Goal: Task Accomplishment & Management: Use online tool/utility

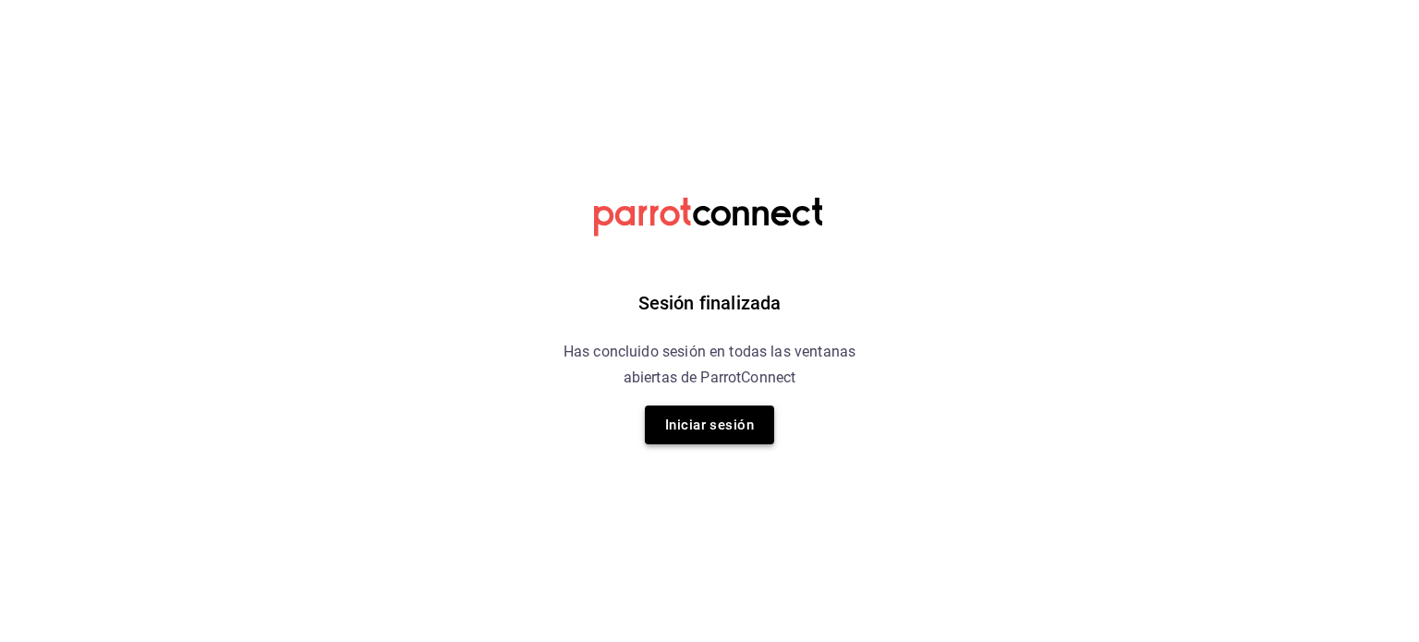
click at [705, 407] on button "Iniciar sesión" at bounding box center [709, 424] width 129 height 39
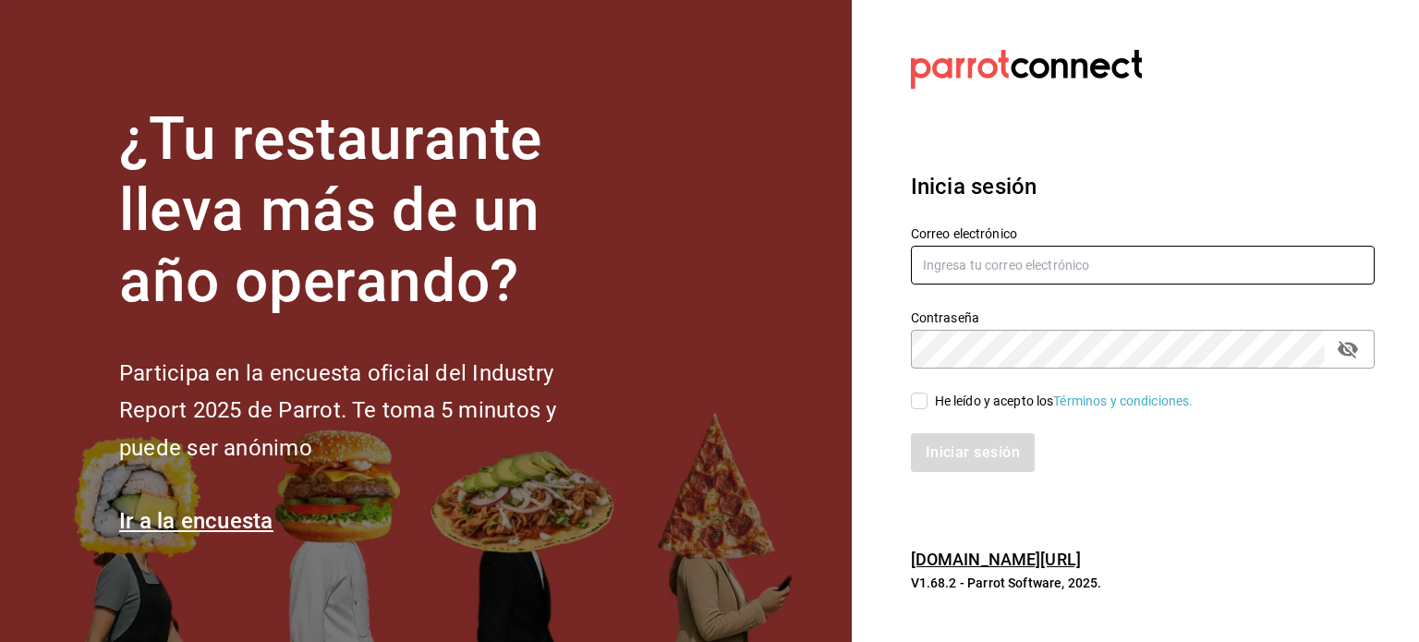
type input "[EMAIL_ADDRESS][DOMAIN_NAME]"
click at [983, 402] on div "He leído y acepto los Términos y condiciones." at bounding box center [1064, 401] width 259 height 19
click at [927, 402] on input "He leído y acepto los Términos y condiciones." at bounding box center [919, 401] width 17 height 17
checkbox input "true"
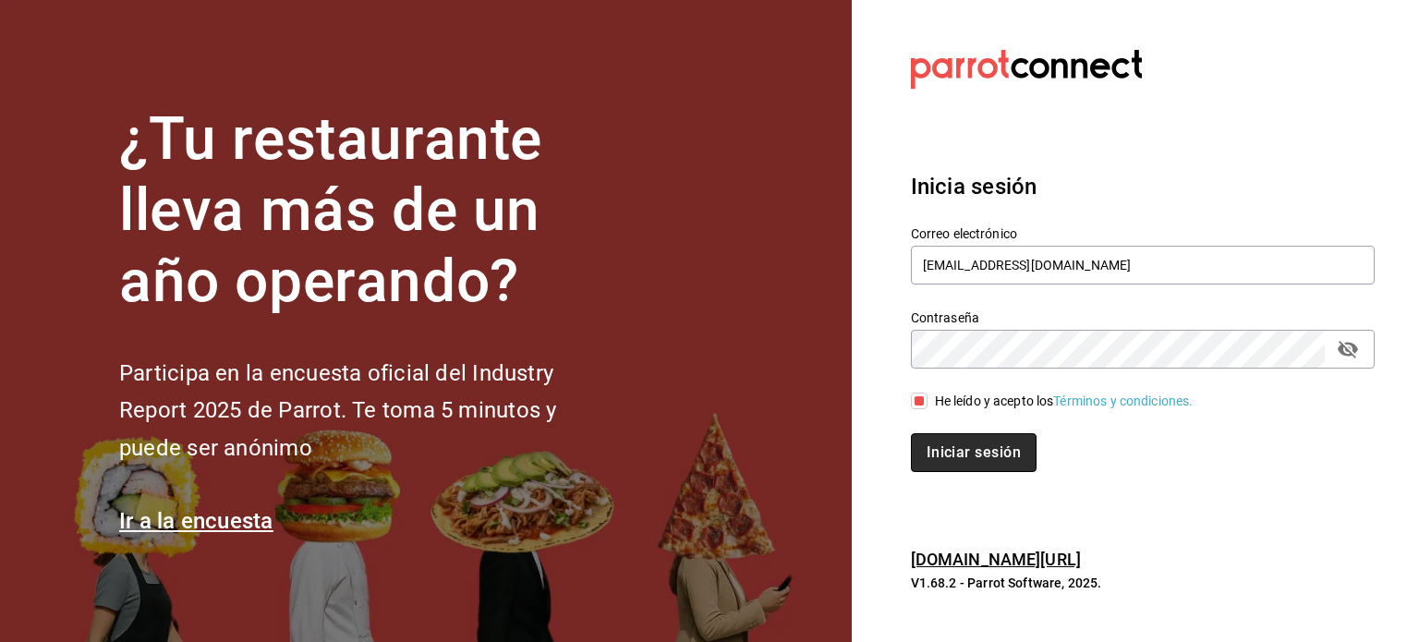
click at [969, 433] on button "Iniciar sesión" at bounding box center [974, 452] width 126 height 39
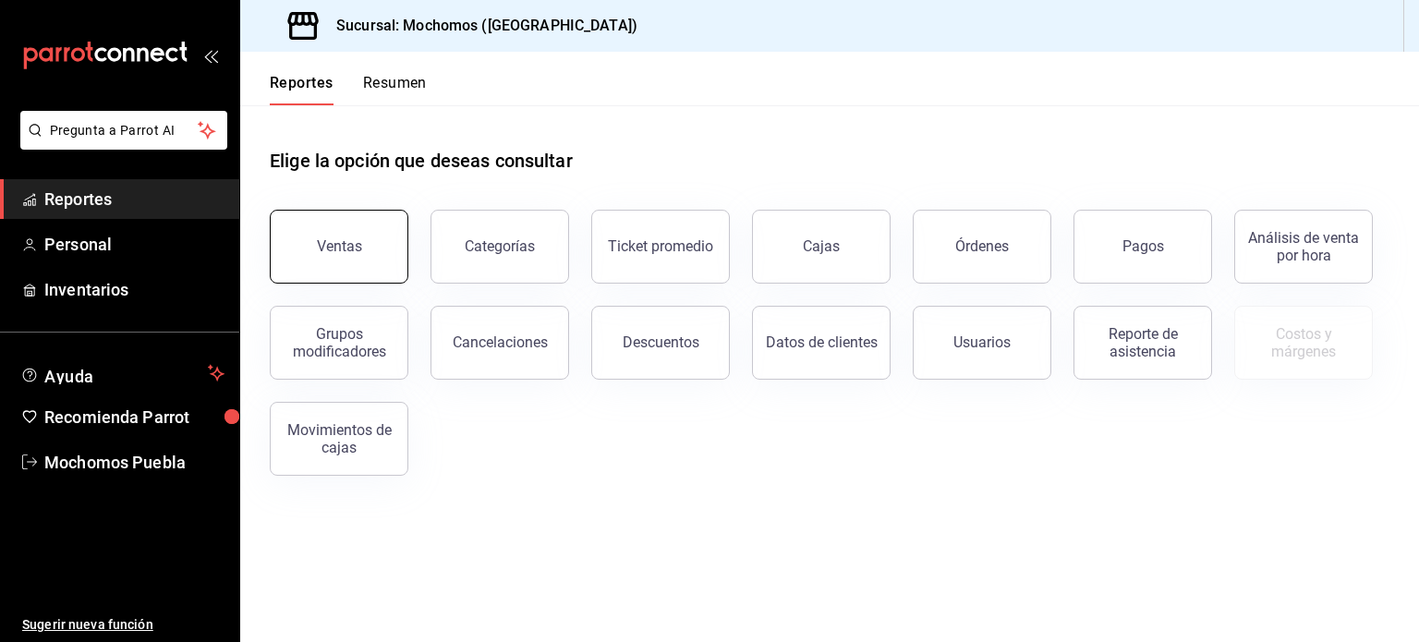
click at [343, 218] on button "Ventas" at bounding box center [339, 247] width 139 height 74
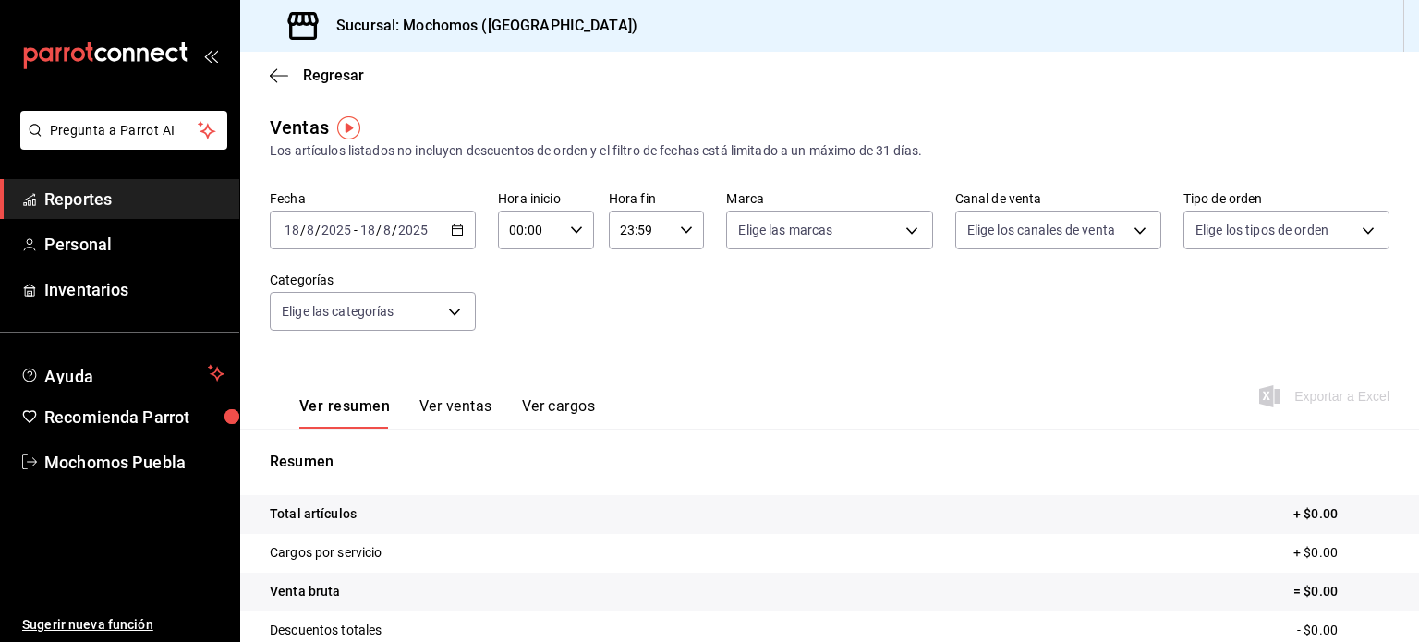
click at [459, 234] on \(Stroke\) "button" at bounding box center [457, 230] width 11 height 10
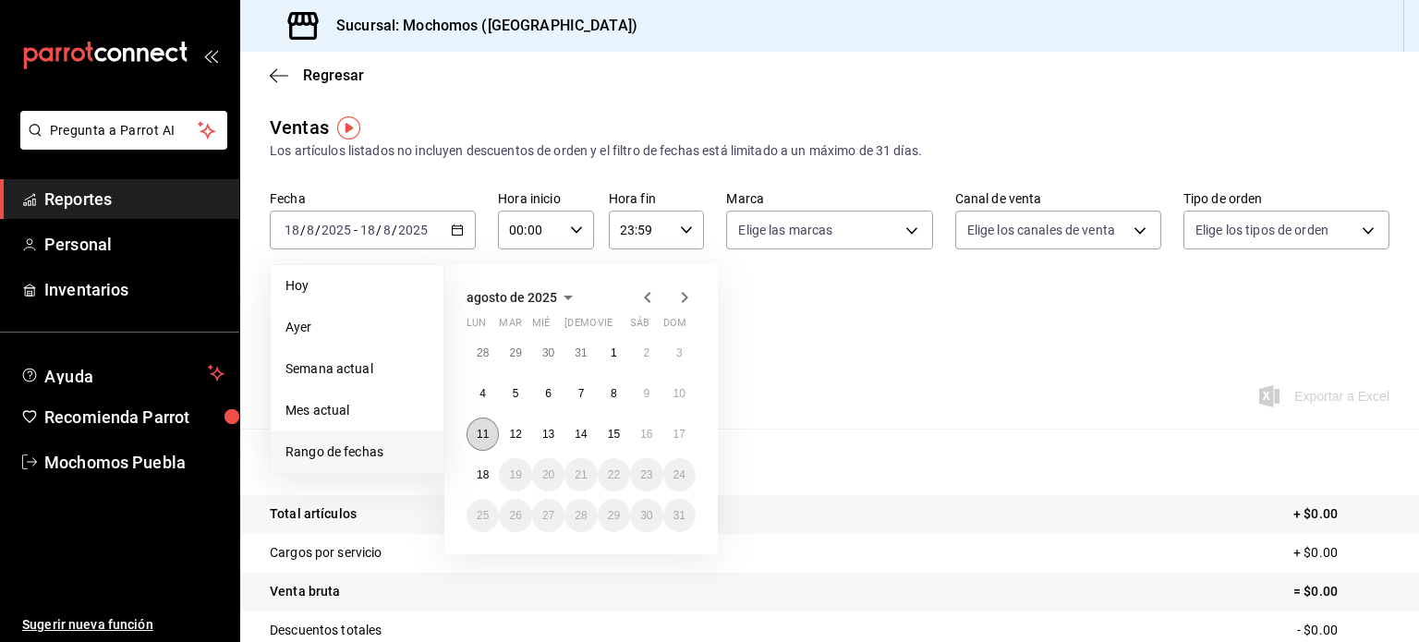
click at [482, 437] on abbr "11" at bounding box center [483, 434] width 12 height 13
click at [476, 475] on button "18" at bounding box center [482, 474] width 32 height 33
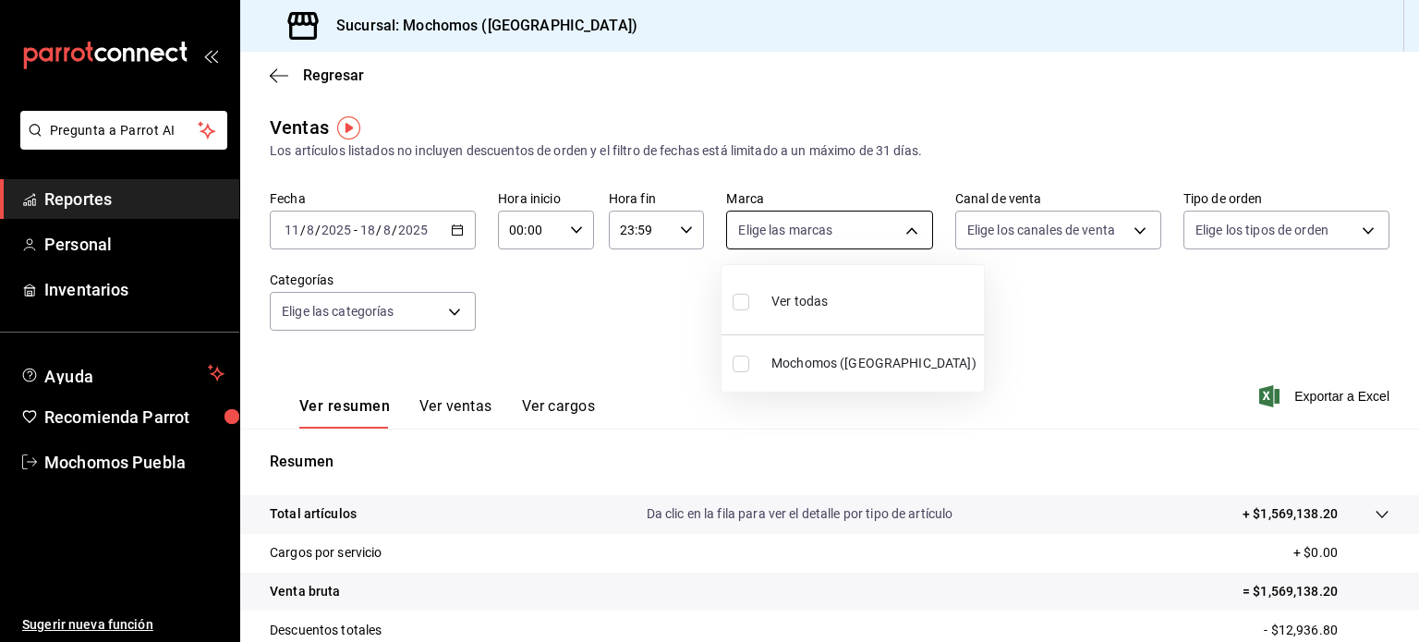
click at [857, 231] on body "Pregunta a Parrot AI Reportes Personal Inventarios Ayuda Recomienda Parrot Moch…" at bounding box center [709, 321] width 1419 height 642
click at [820, 291] on div "Ver todas" at bounding box center [779, 300] width 95 height 40
type input "65eb7388-82e4-42fa-8caf-680550c77e6f"
checkbox input "true"
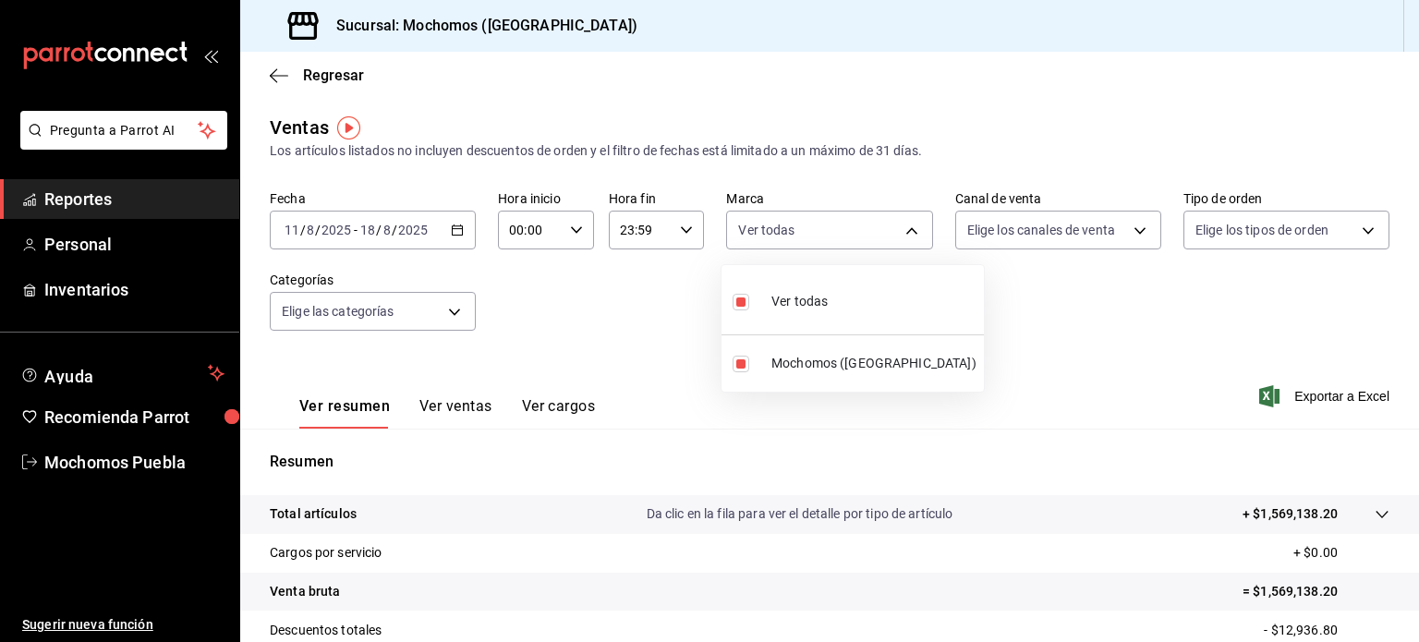
click at [447, 306] on div at bounding box center [709, 321] width 1419 height 642
click at [447, 306] on div "Ver todas Mochomos ([GEOGRAPHIC_DATA])" at bounding box center [709, 321] width 1419 height 642
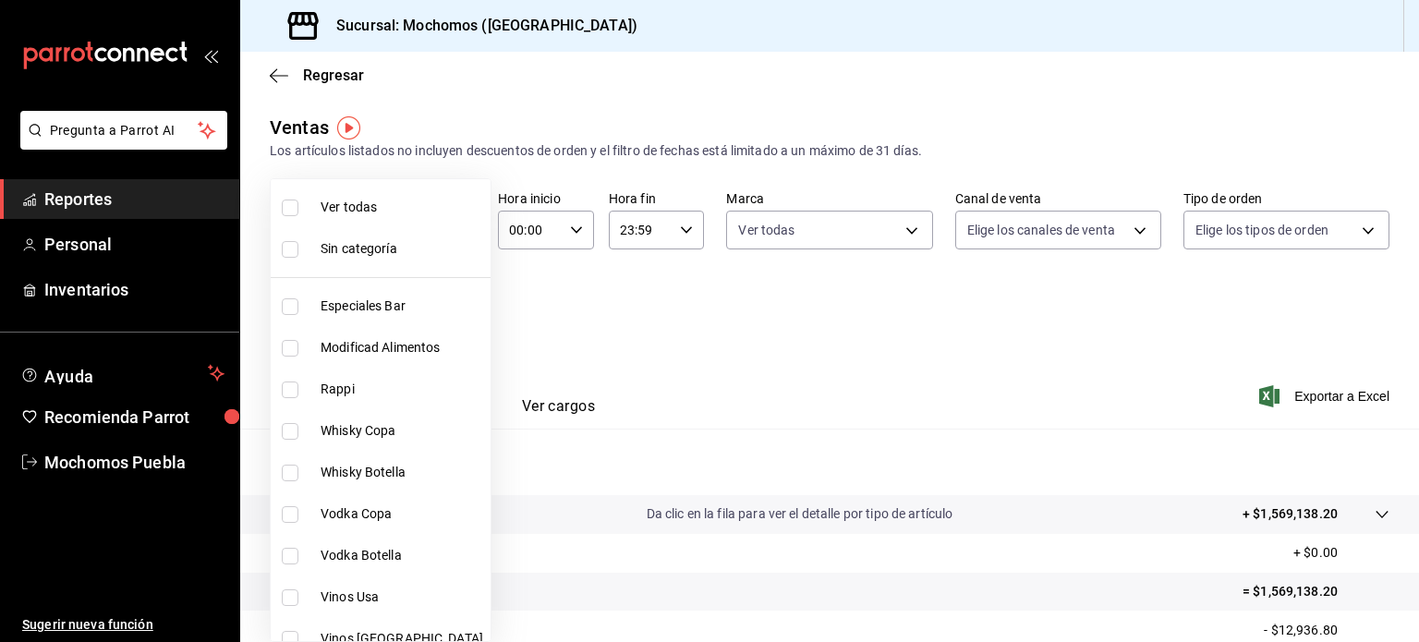
click at [447, 306] on body "Pregunta a Parrot AI Reportes Personal Inventarios Ayuda Recomienda Parrot Moch…" at bounding box center [709, 321] width 1419 height 642
click at [394, 211] on span "Ver todas" at bounding box center [401, 207] width 163 height 19
type input "357a9704-c999-4c63-af81-0c25438b67b5,a93eec79-672f-49c2-b1cd-14f211909374,5e983…"
checkbox input "true"
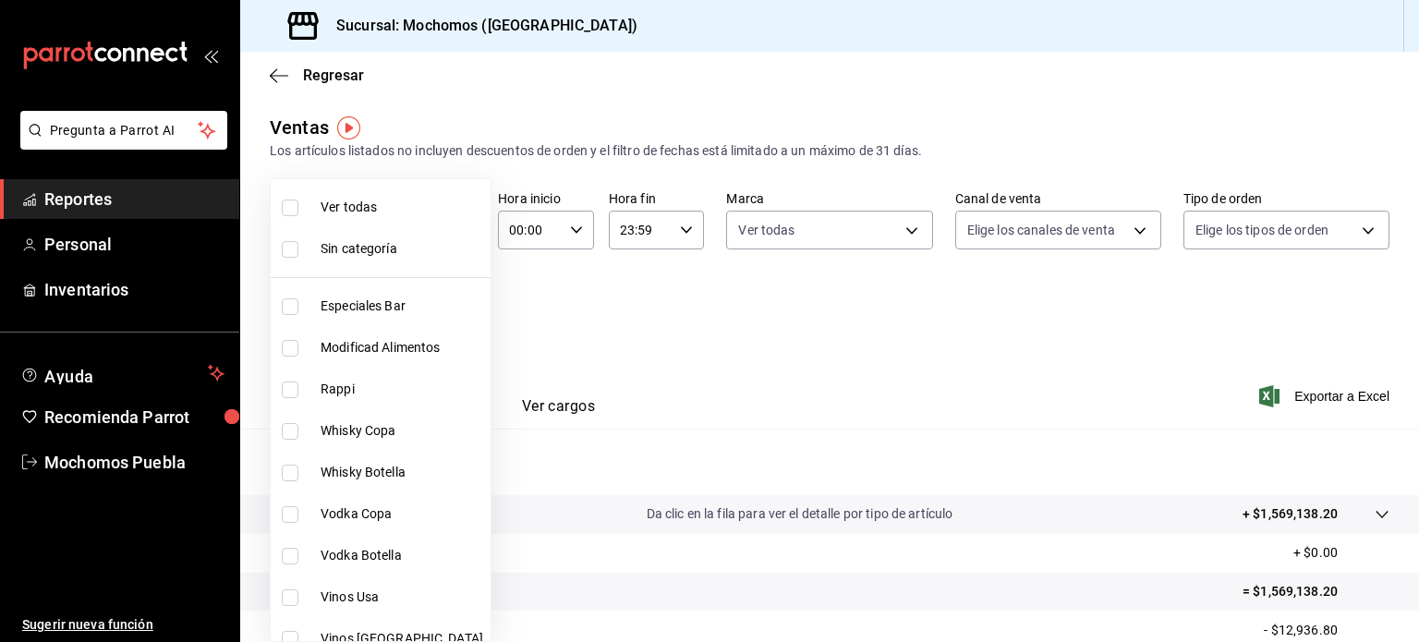
checkbox input "true"
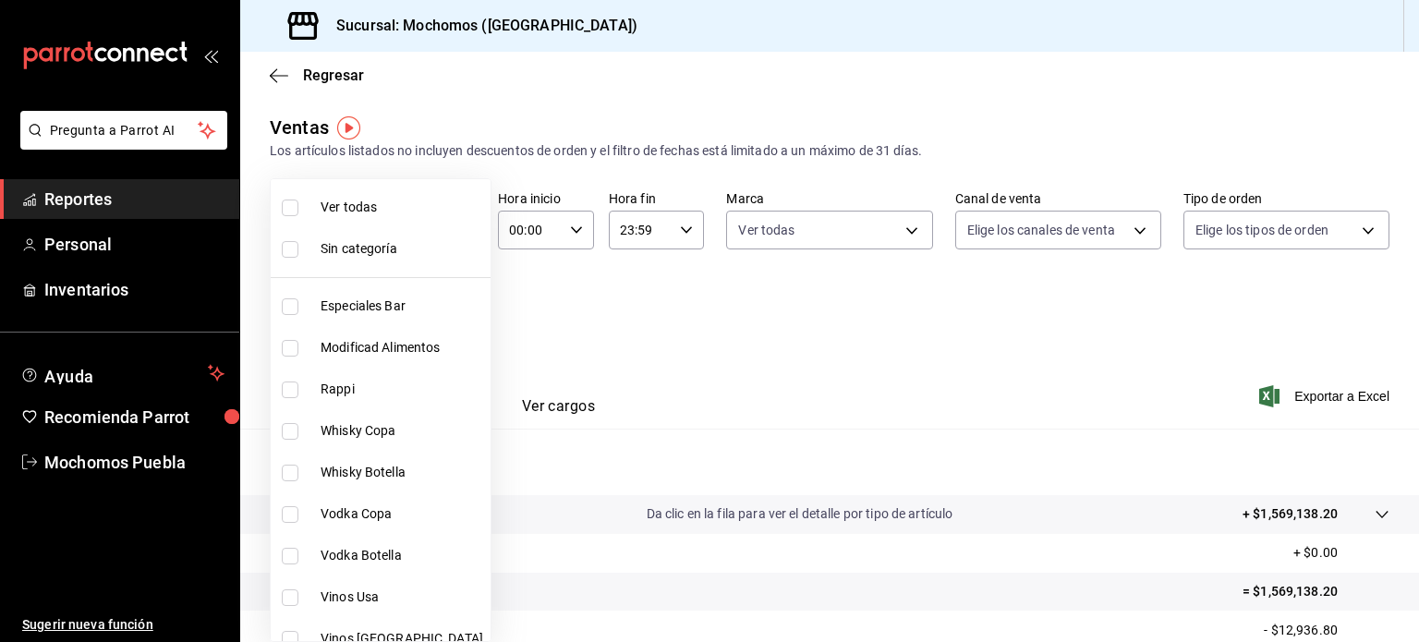
checkbox input "true"
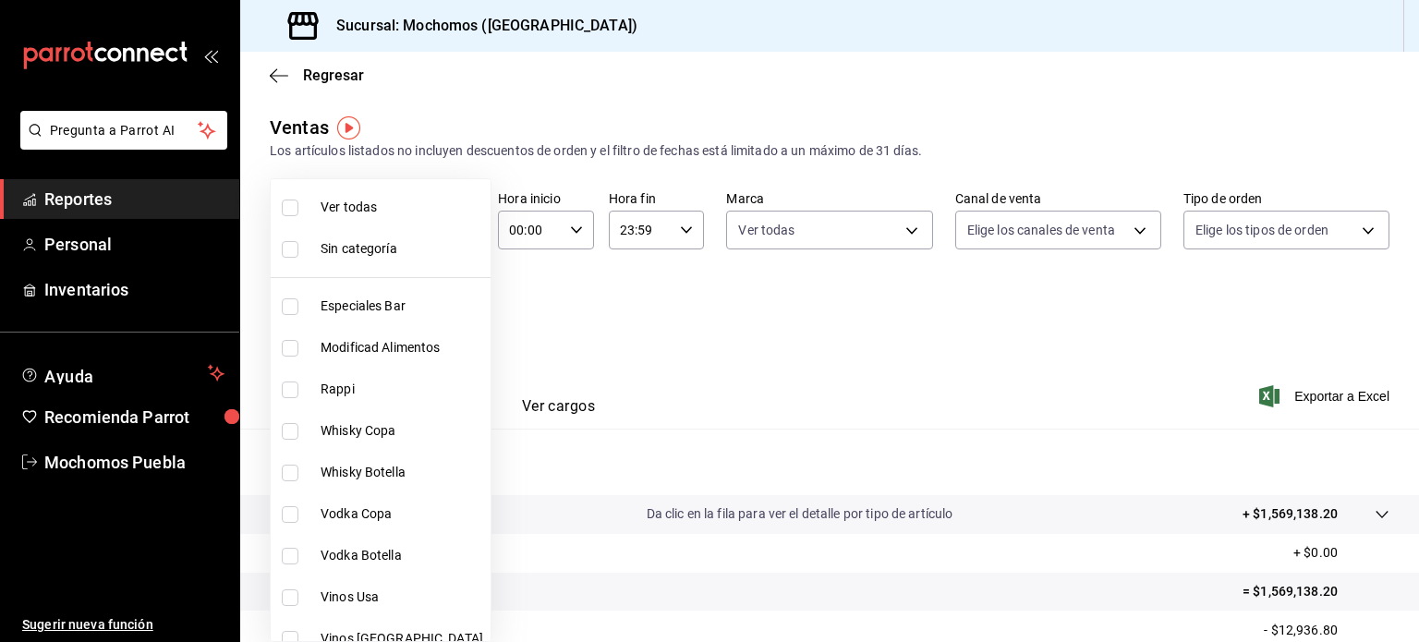
checkbox input "true"
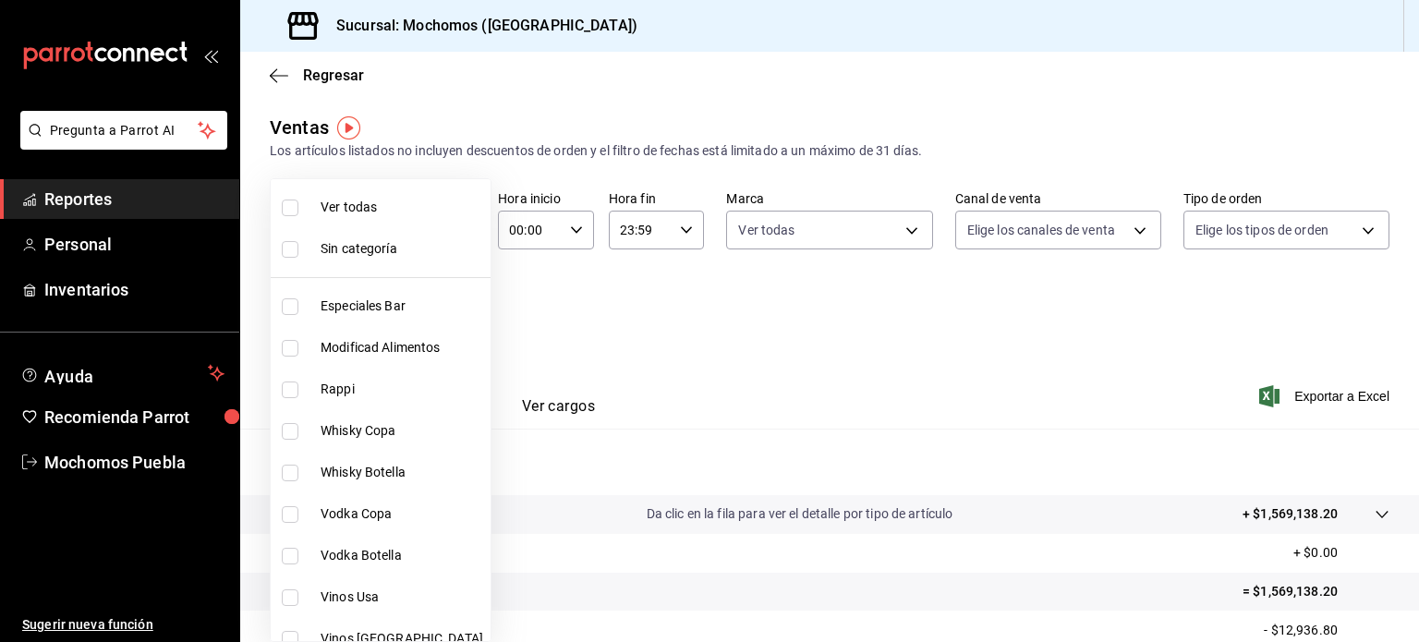
checkbox input "true"
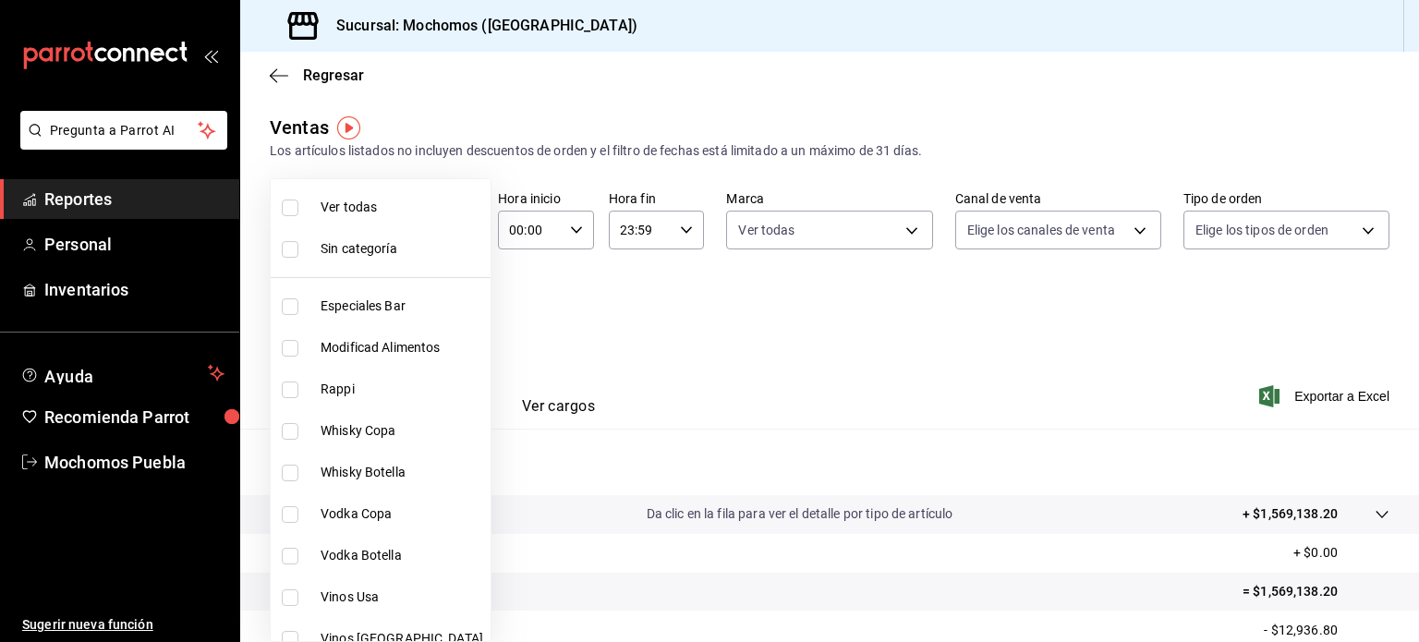
checkbox input "true"
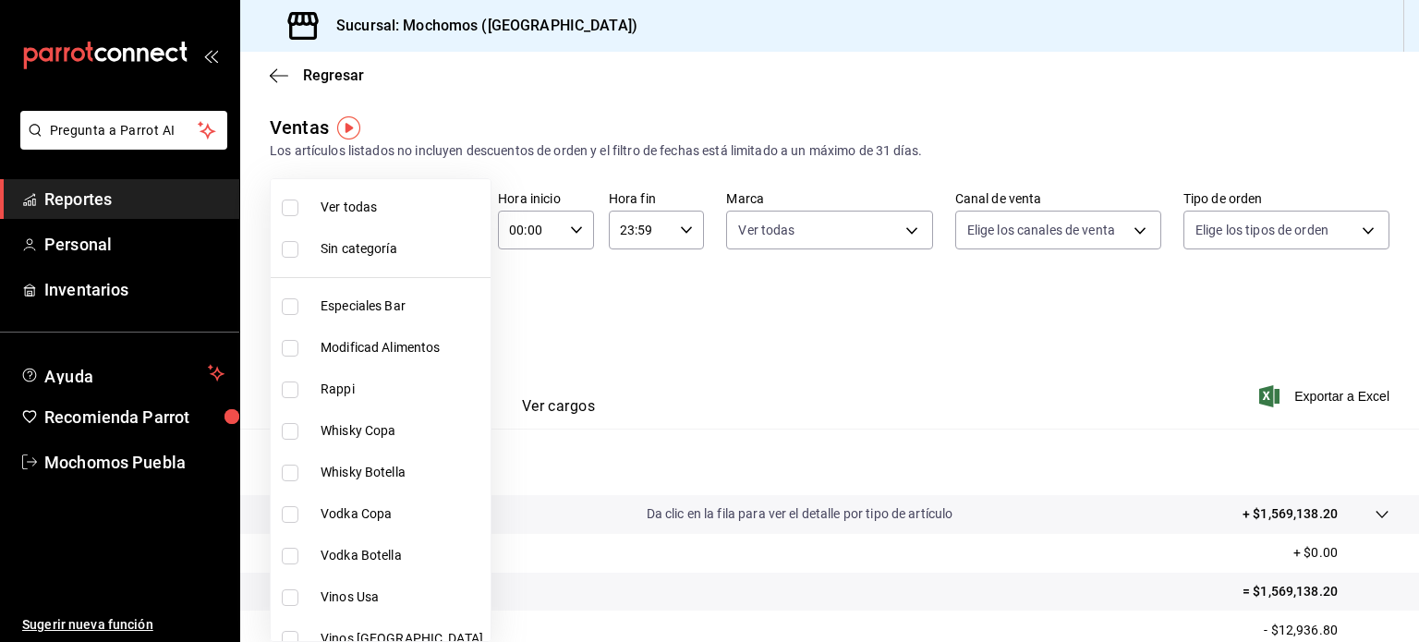
checkbox input "true"
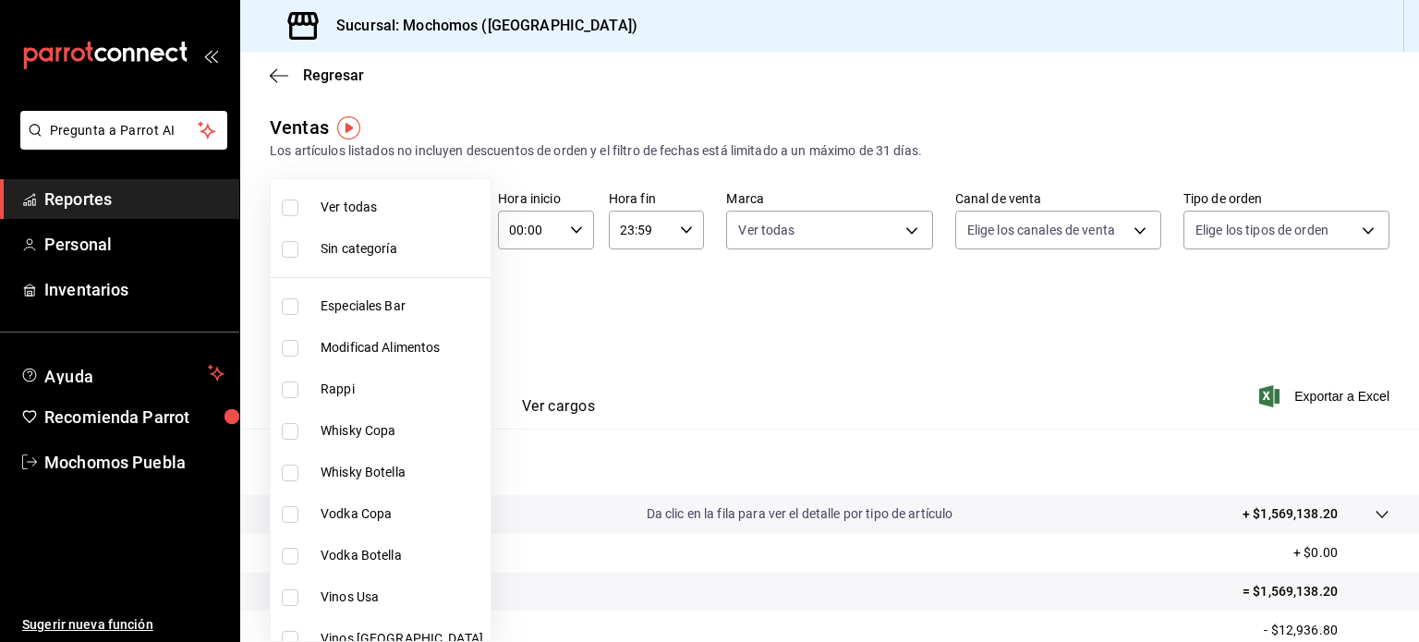
checkbox input "true"
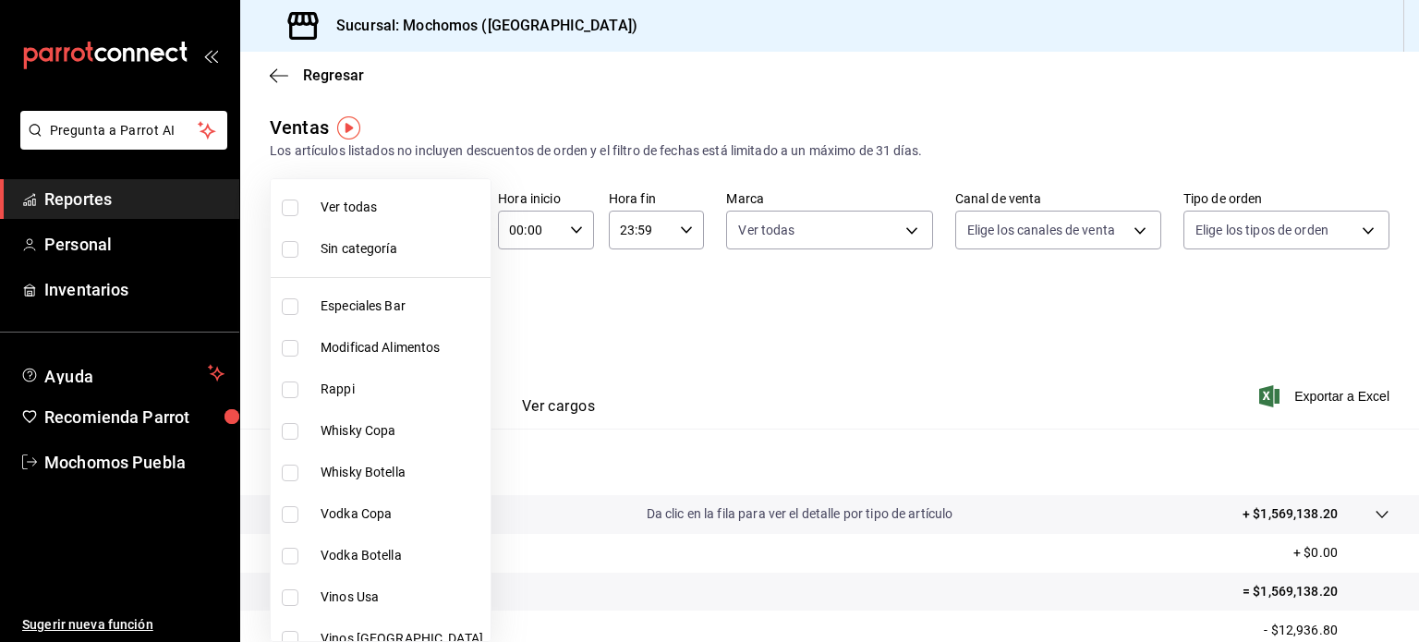
checkbox input "true"
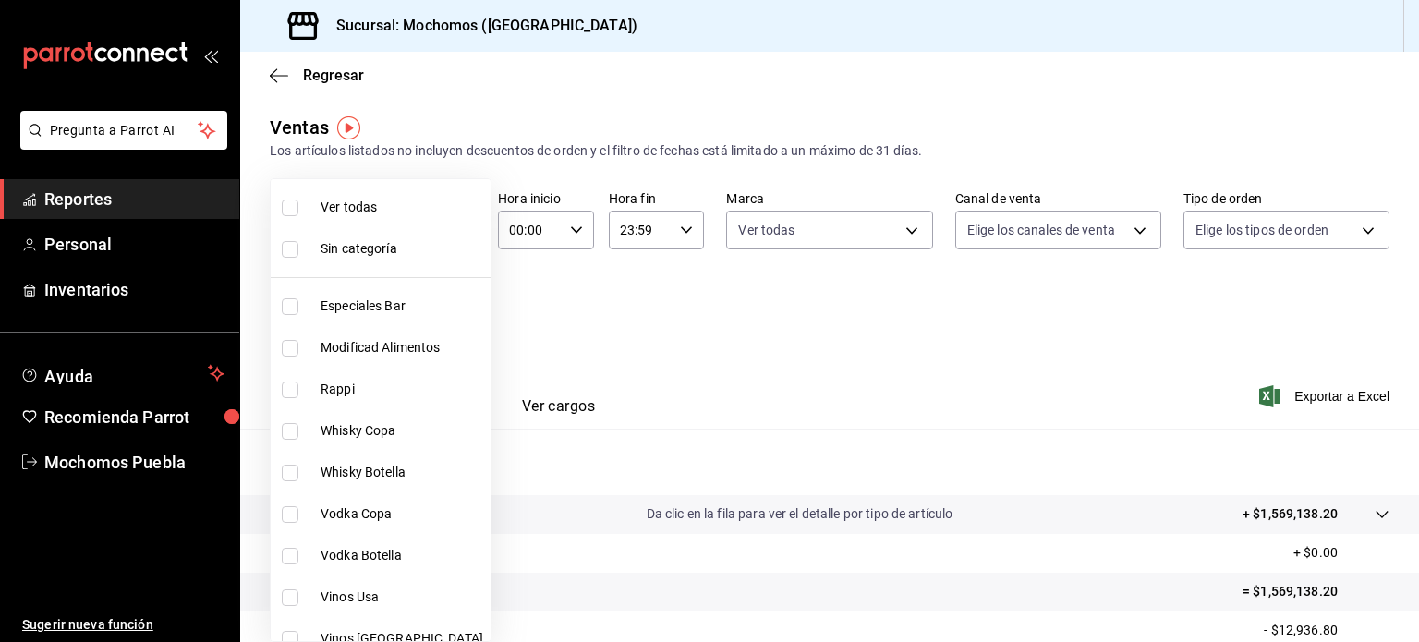
checkbox input "true"
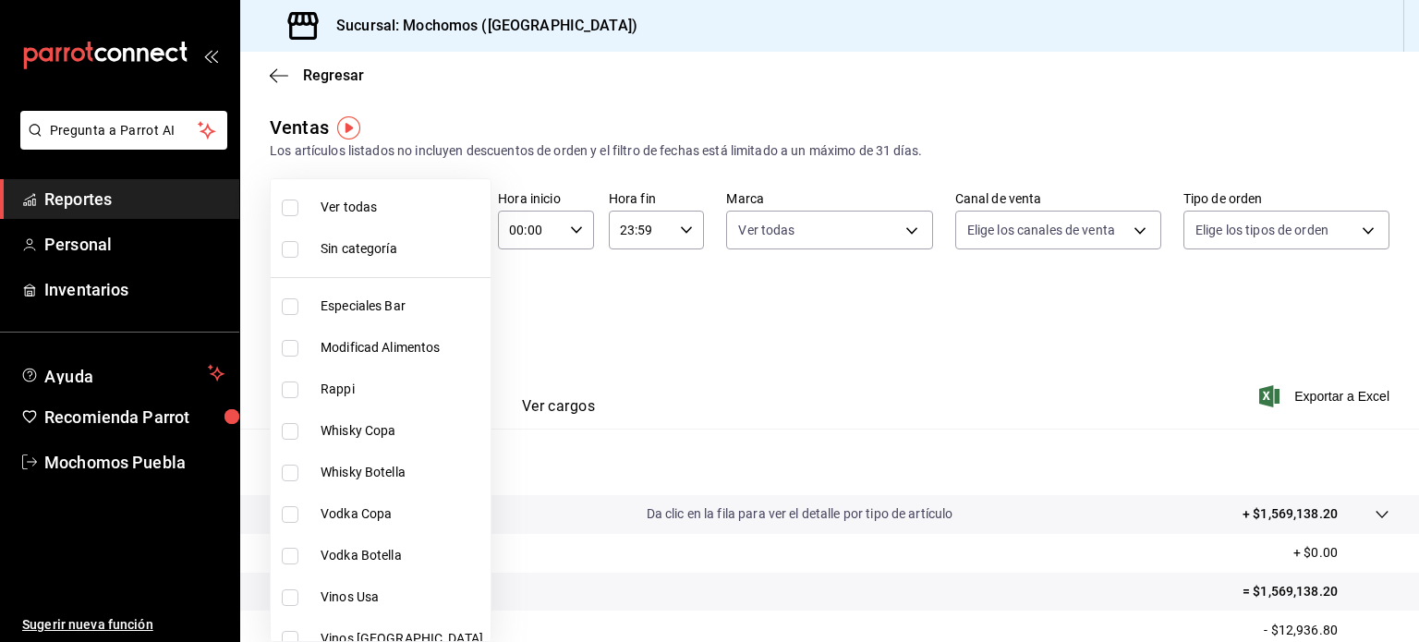
checkbox input "true"
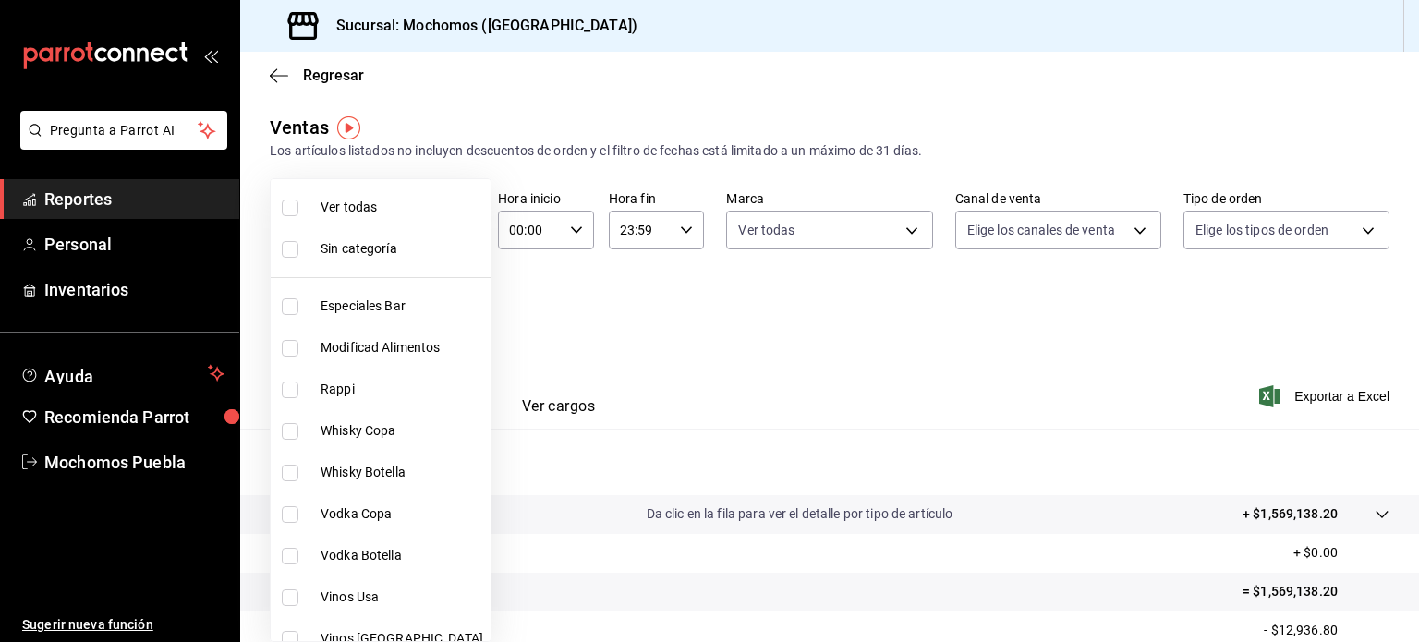
checkbox input "true"
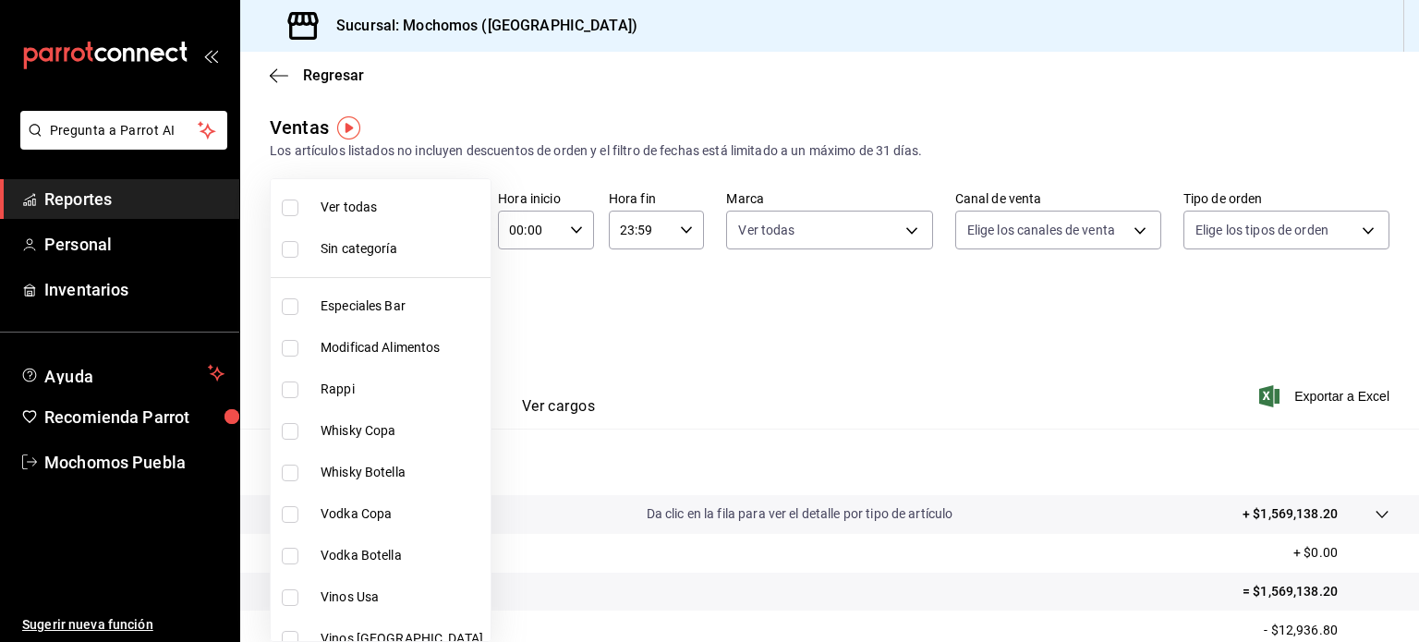
checkbox input "true"
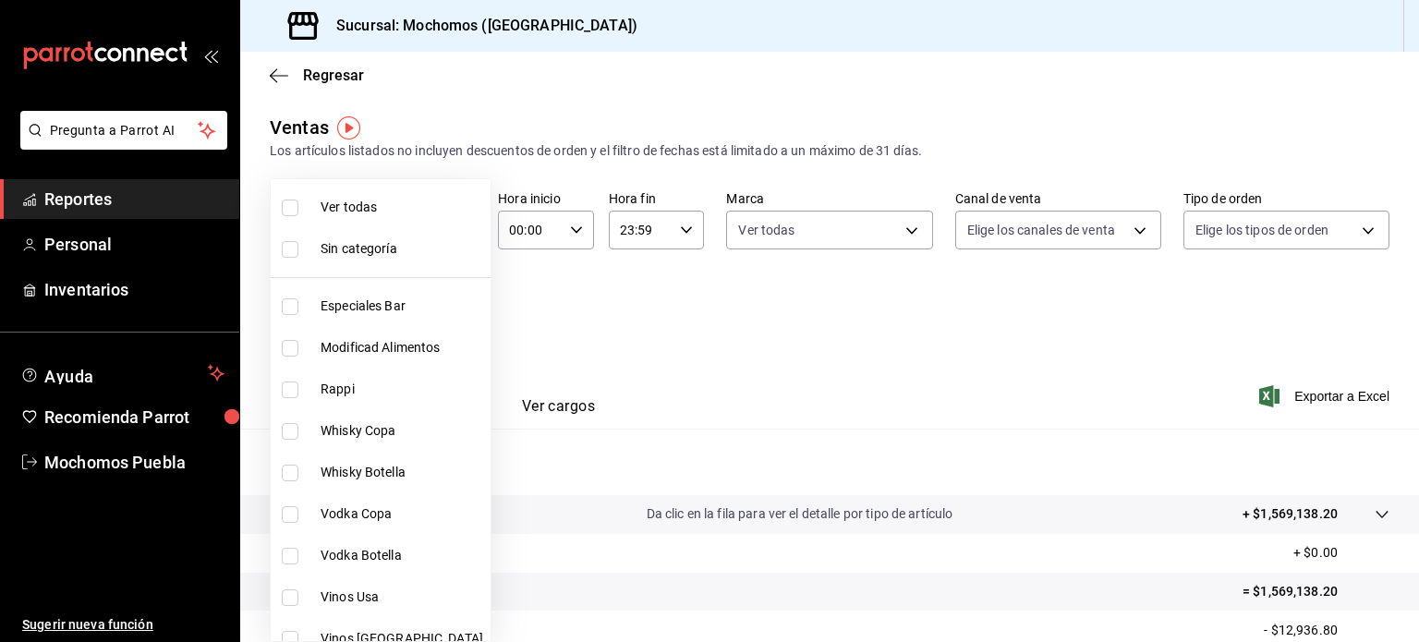
checkbox input "true"
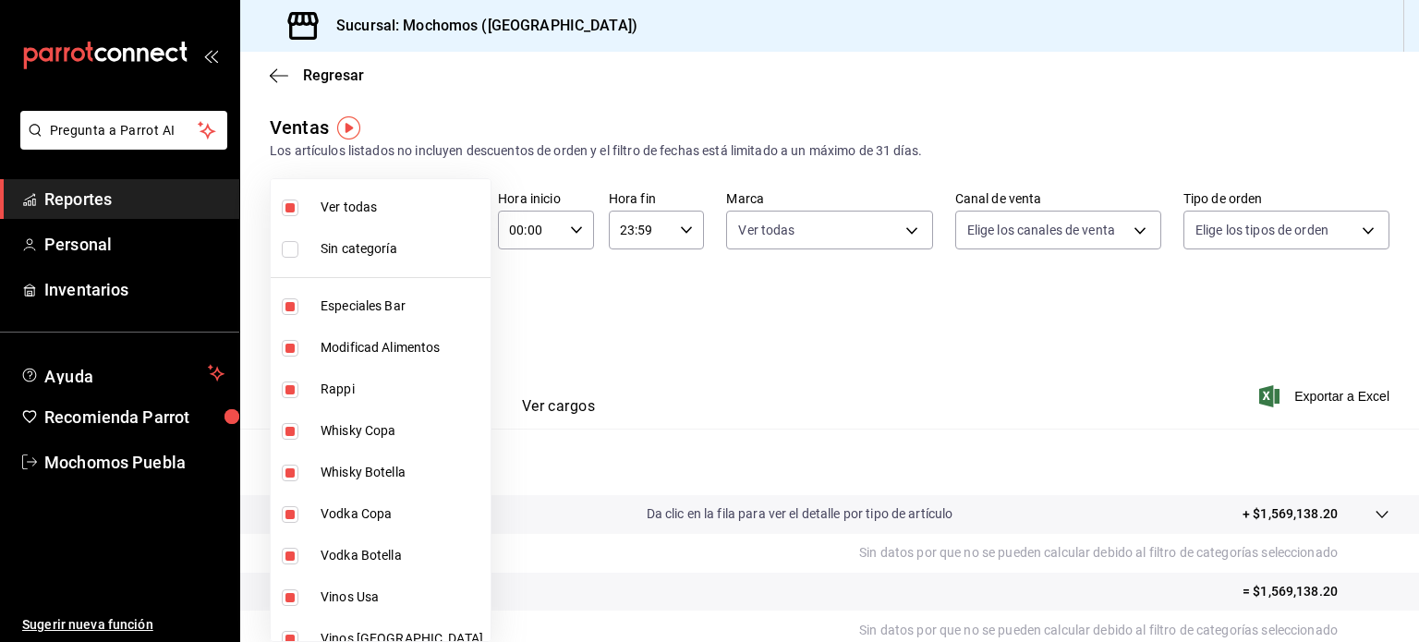
click at [1116, 237] on div at bounding box center [709, 321] width 1419 height 642
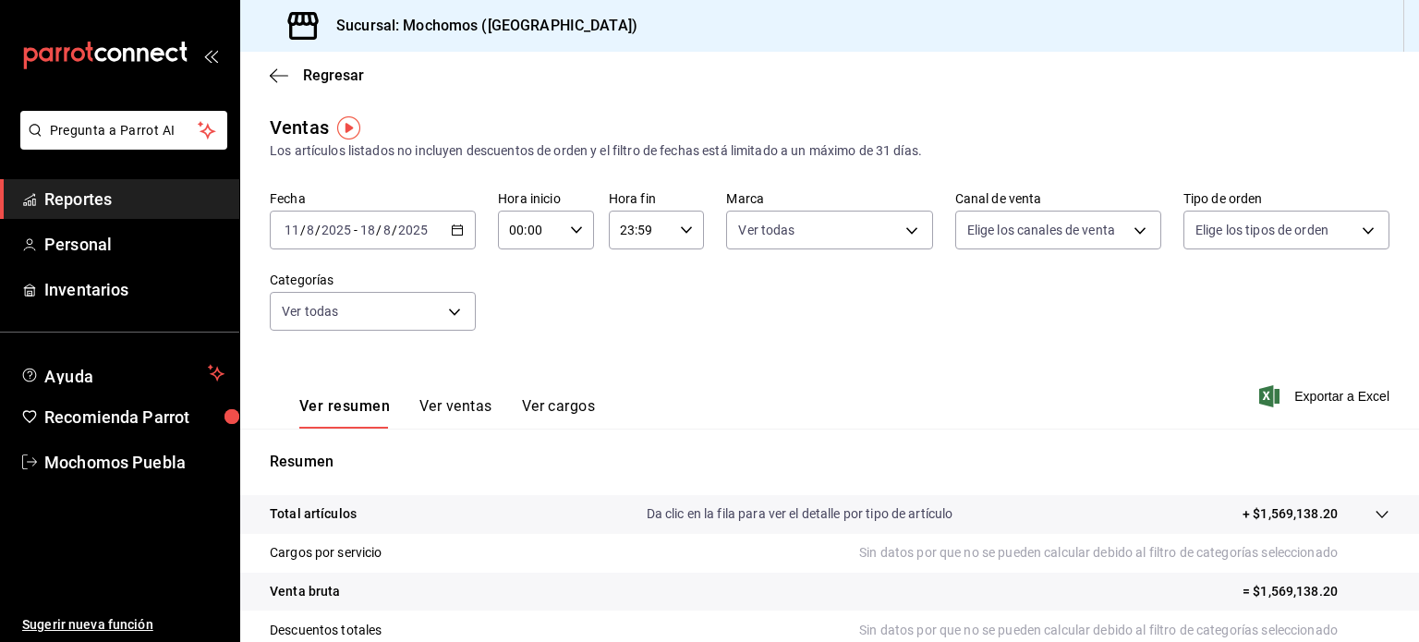
click at [1116, 237] on div "Ver todas Sin categoría Especiales Bar Modificad Alimentos Rappi Whisky Copa Wh…" at bounding box center [709, 321] width 1419 height 642
click at [1116, 237] on body "Pregunta a Parrot AI Reportes Personal Inventarios Ayuda Recomienda Parrot Moch…" at bounding box center [709, 321] width 1419 height 642
click at [1023, 306] on span "Ver todos" at bounding box center [1025, 301] width 56 height 19
type input "PARROT,UBER_EATS,RAPPI,DIDI_FOOD,ONLINE"
checkbox input "true"
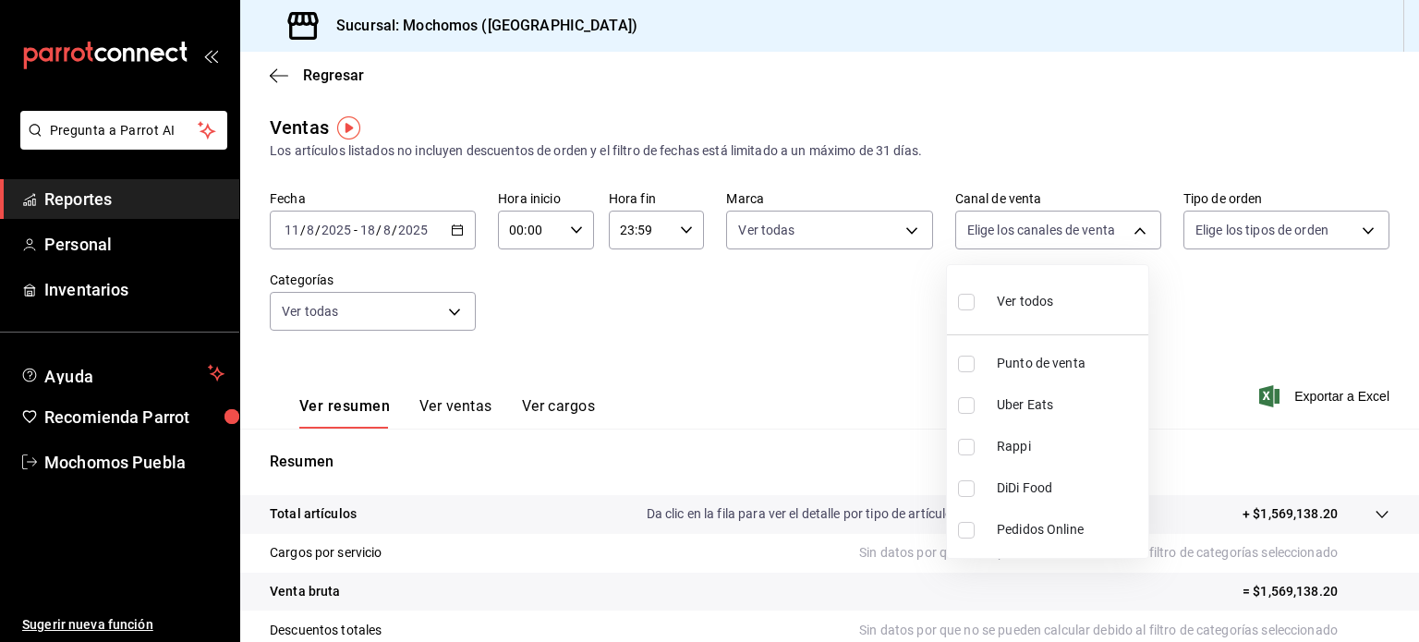
checkbox input "true"
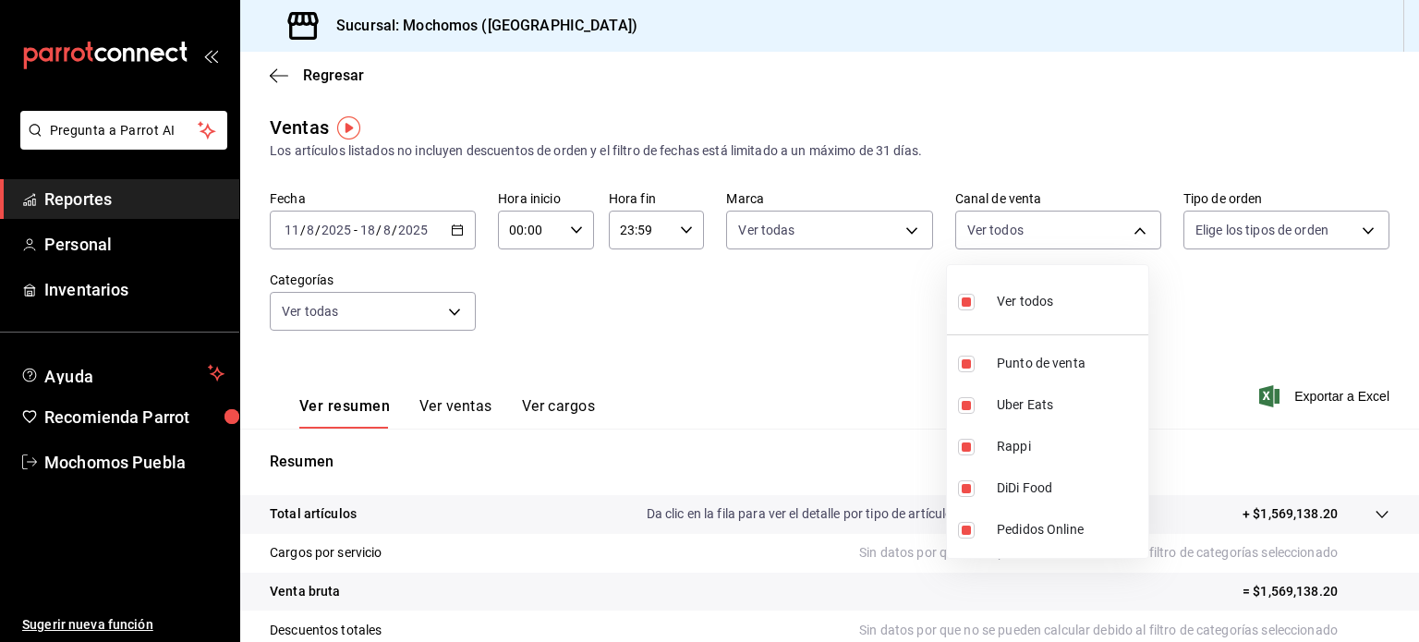
click at [1327, 213] on div at bounding box center [709, 321] width 1419 height 642
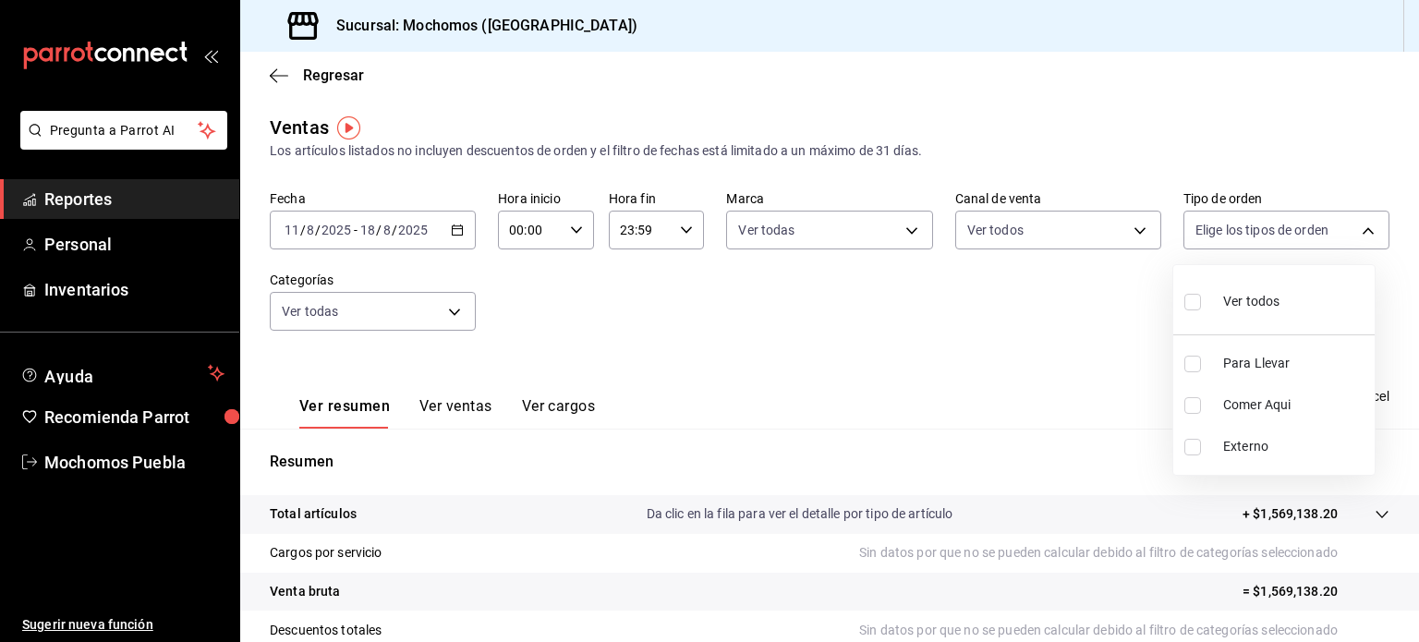
click at [1327, 213] on body "Pregunta a Parrot AI Reportes Personal Inventarios Ayuda Recomienda Parrot Moch…" at bounding box center [709, 321] width 1419 height 642
click at [1263, 296] on span "Ver todos" at bounding box center [1251, 301] width 56 height 19
type input "c9e91c43-775f-4cd6-ac16-cfdc9e5fd636,e77b1244-dd56-4ae6-90a6-fad4c81c99f8,EXTER…"
checkbox input "true"
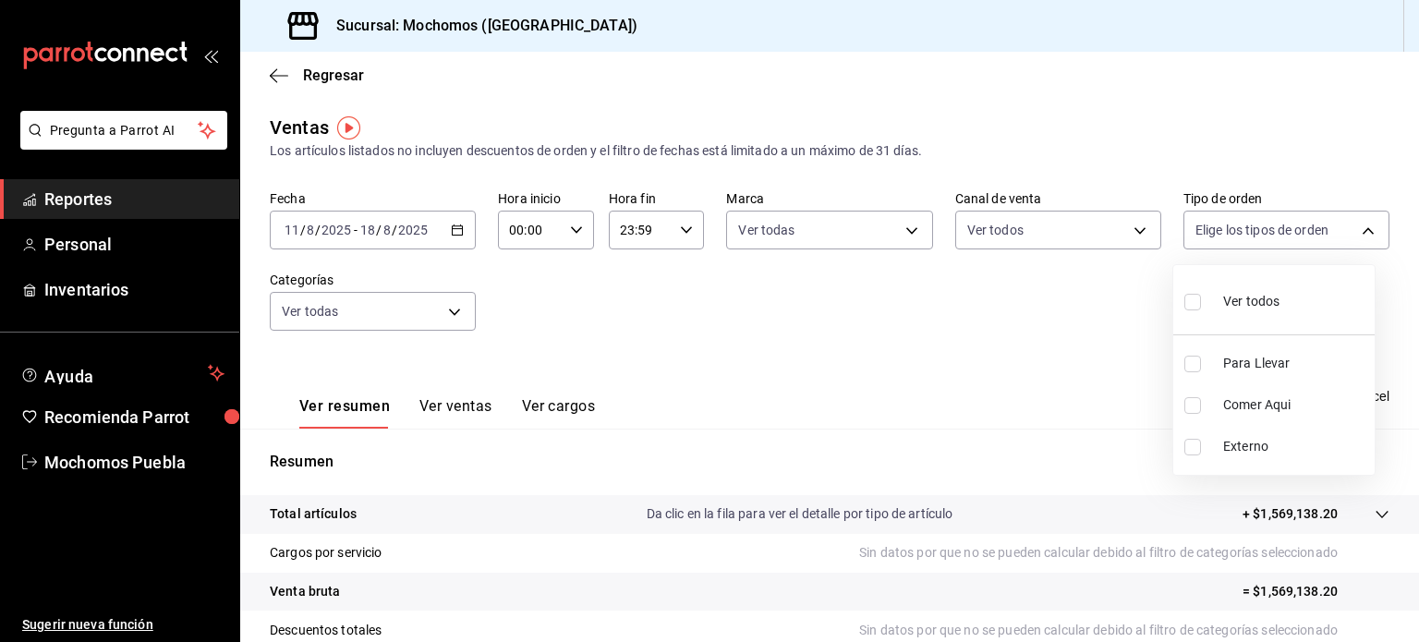
checkbox input "true"
click at [1086, 420] on div at bounding box center [709, 321] width 1419 height 642
click at [1277, 413] on div "Ver resumen Ver ventas Ver cargos Exportar a Excel" at bounding box center [829, 391] width 1178 height 76
click at [1259, 387] on icon "button" at bounding box center [1269, 396] width 20 height 22
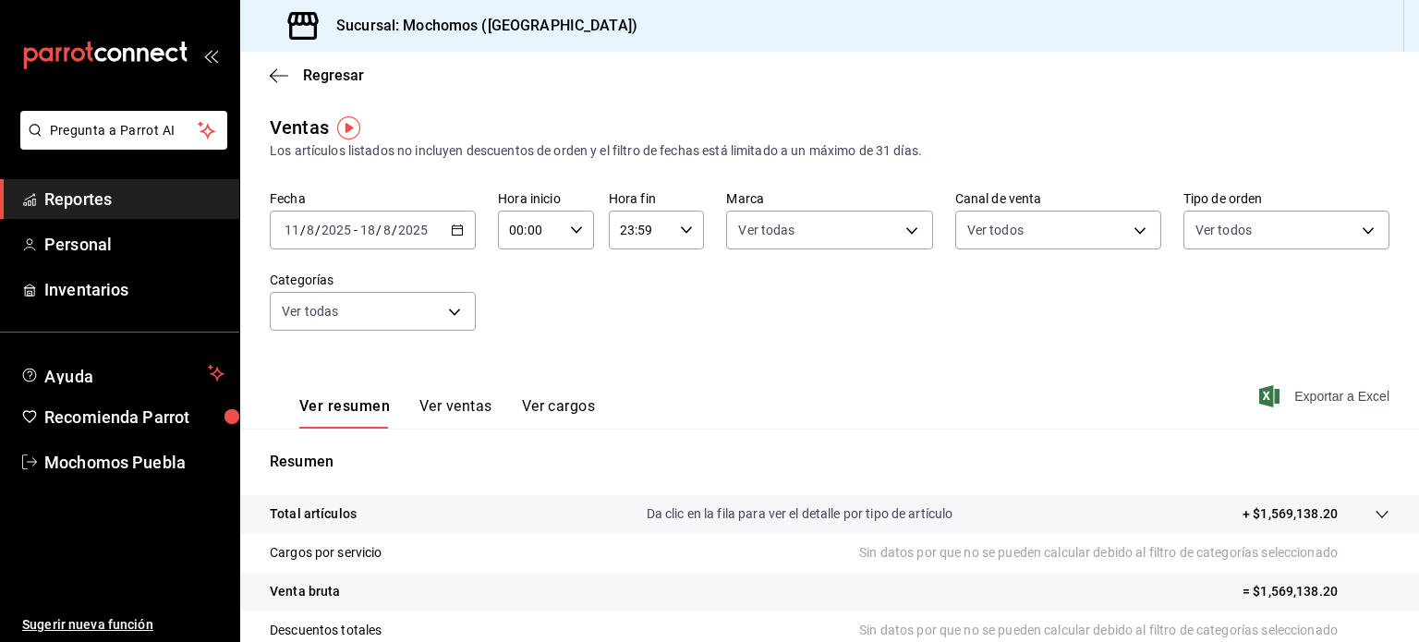
click at [1259, 401] on icon "button" at bounding box center [1269, 396] width 20 height 22
click at [126, 242] on span "Personal" at bounding box center [134, 244] width 180 height 25
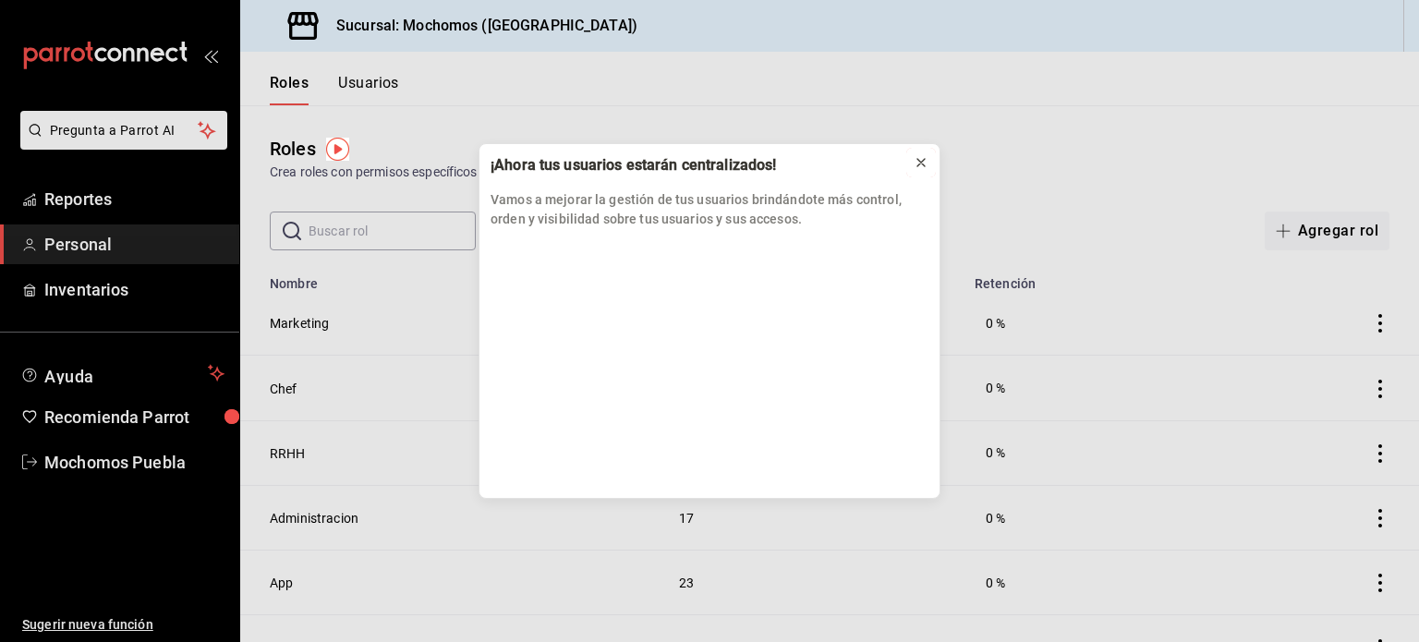
click at [920, 156] on icon at bounding box center [920, 162] width 15 height 15
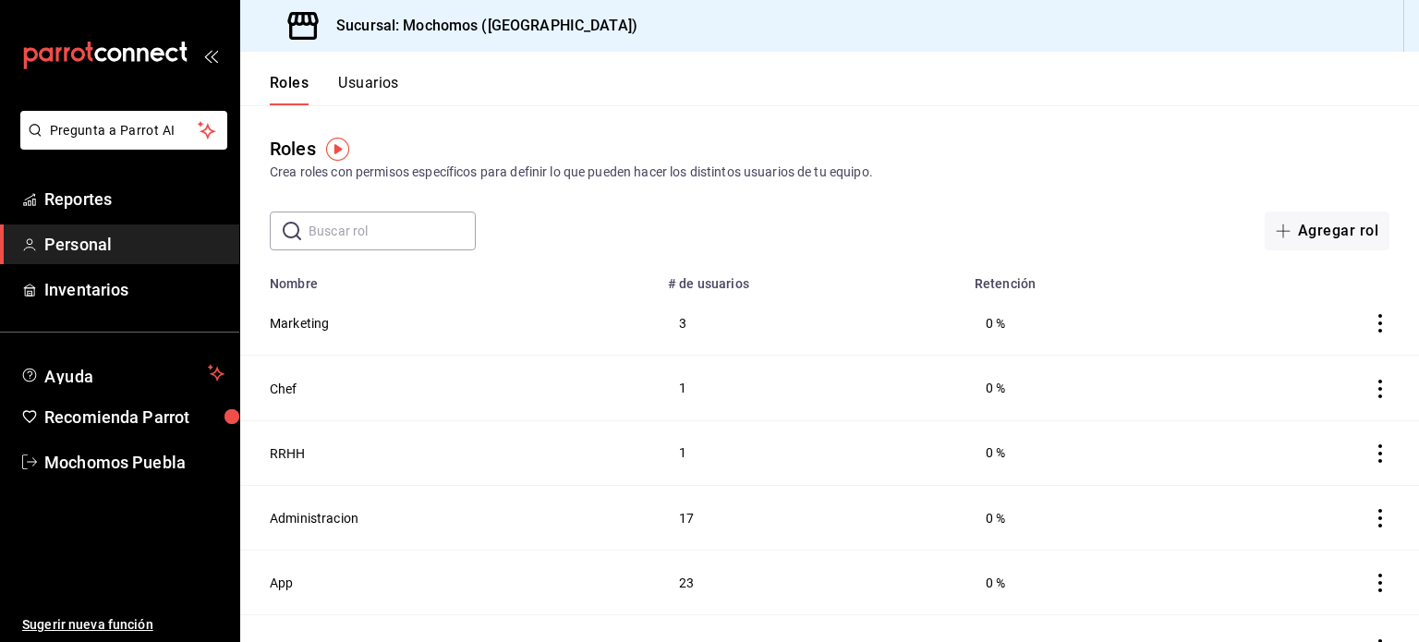
click at [1378, 382] on icon "actions" at bounding box center [1380, 389] width 4 height 18
click at [1020, 199] on div at bounding box center [709, 321] width 1419 height 642
click at [344, 139] on img "button" at bounding box center [337, 149] width 23 height 23
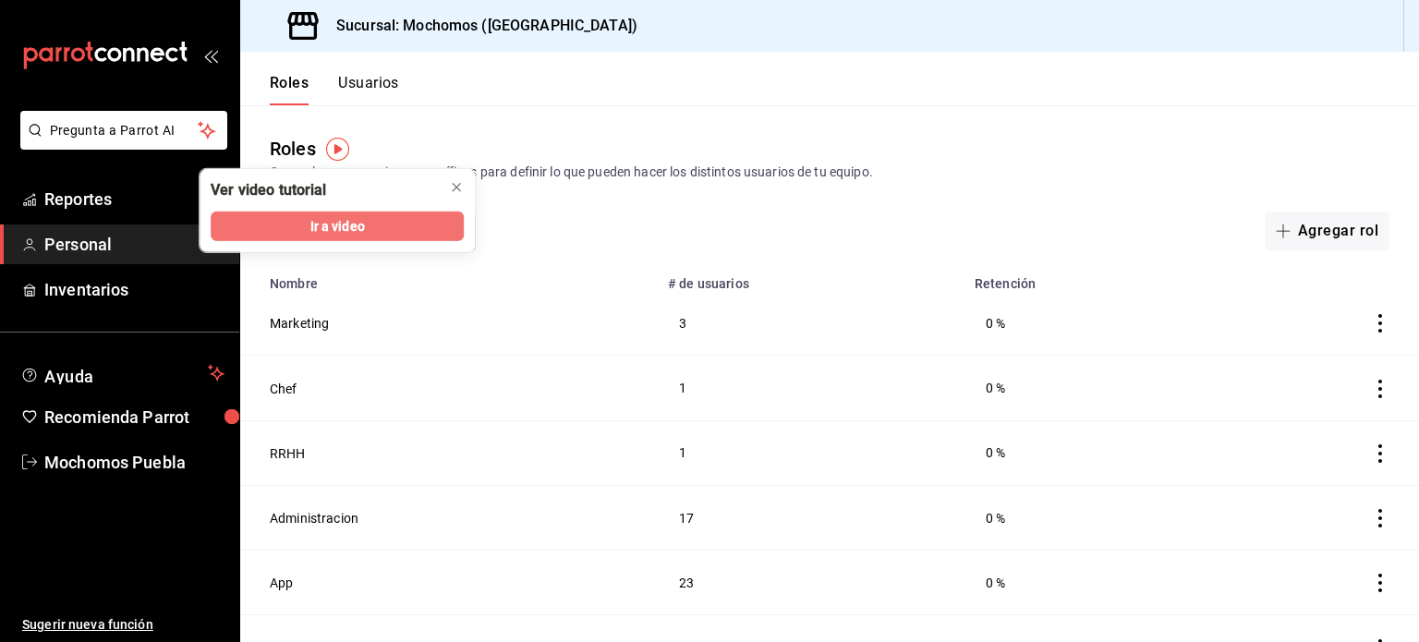
click at [328, 235] on div "Ir a video" at bounding box center [336, 231] width 275 height 41
click at [282, 215] on button "Ir a video" at bounding box center [337, 226] width 253 height 30
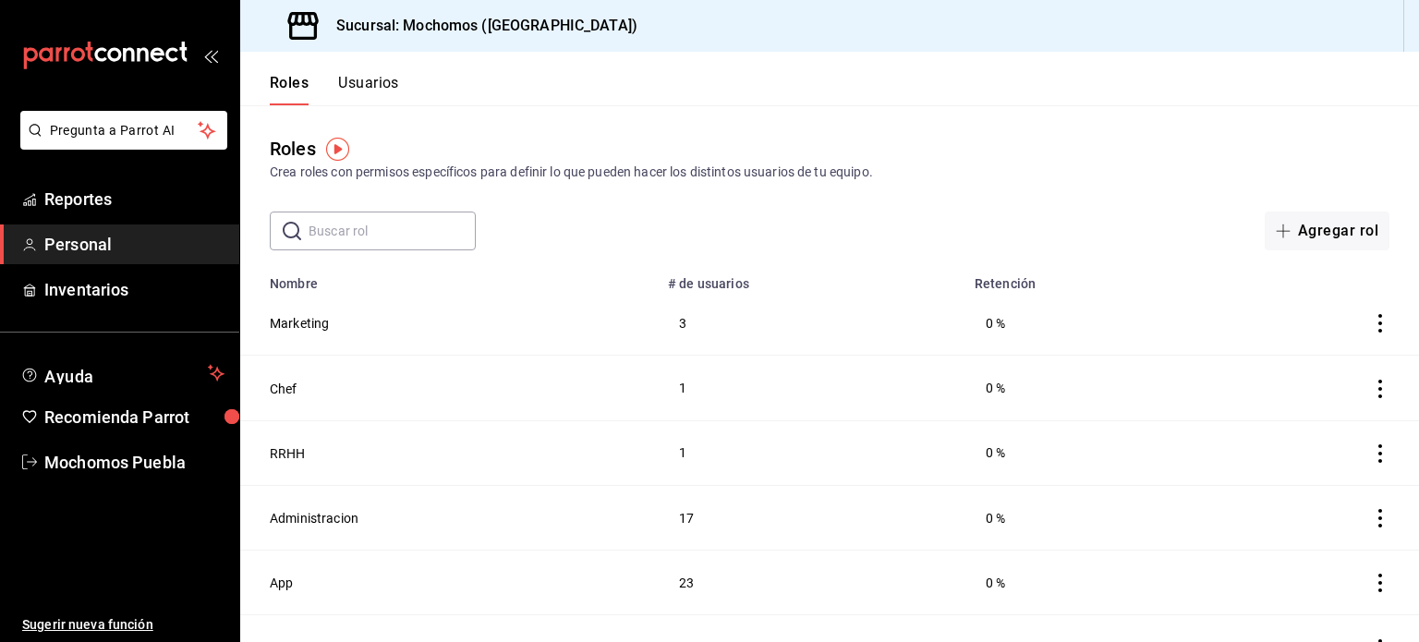
click at [1367, 333] on td at bounding box center [1315, 323] width 208 height 65
click at [1371, 325] on icon "actions" at bounding box center [1380, 323] width 18 height 18
click at [1027, 199] on div at bounding box center [709, 321] width 1419 height 642
click at [146, 199] on span "Reportes" at bounding box center [134, 199] width 180 height 25
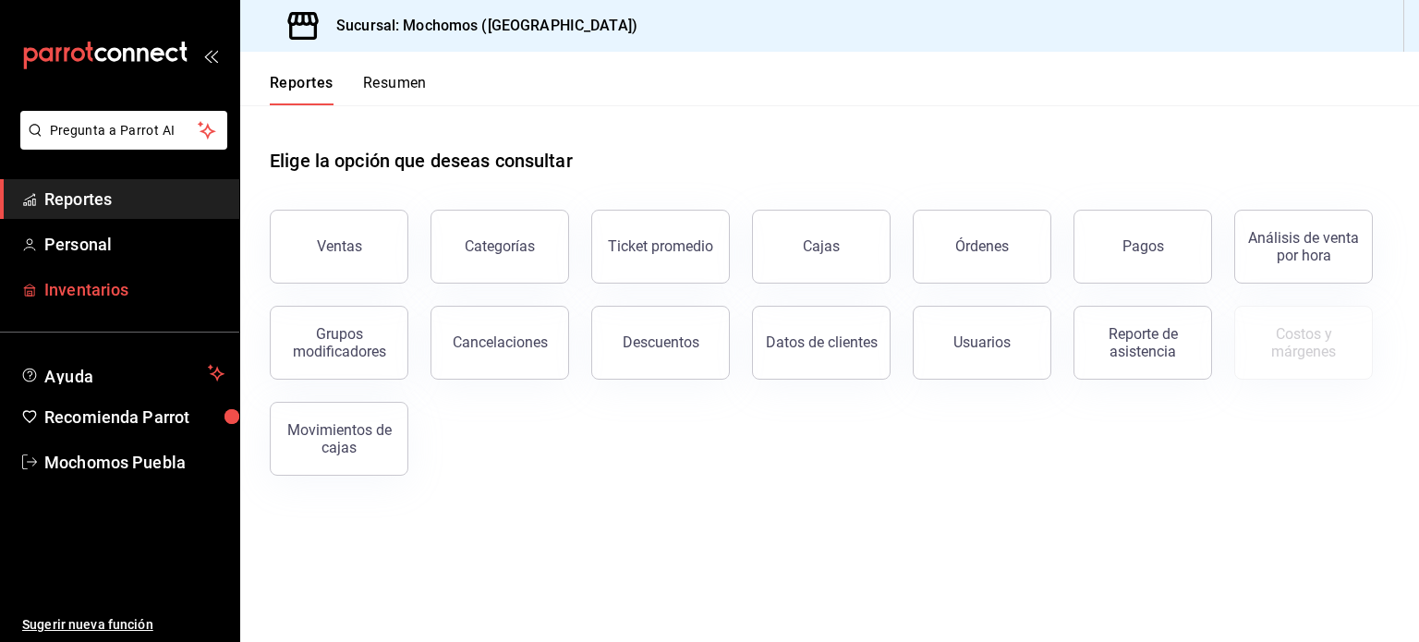
click at [91, 281] on span "Inventarios" at bounding box center [134, 289] width 180 height 25
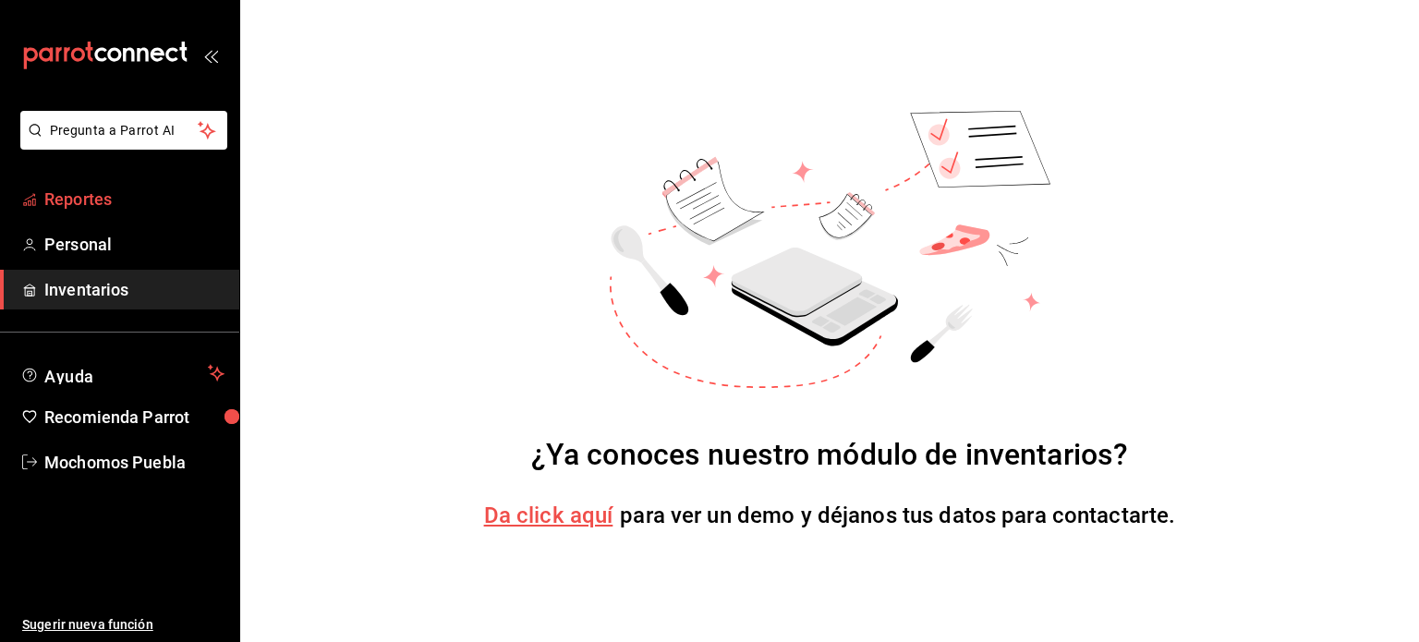
click at [100, 202] on span "Reportes" at bounding box center [134, 199] width 180 height 25
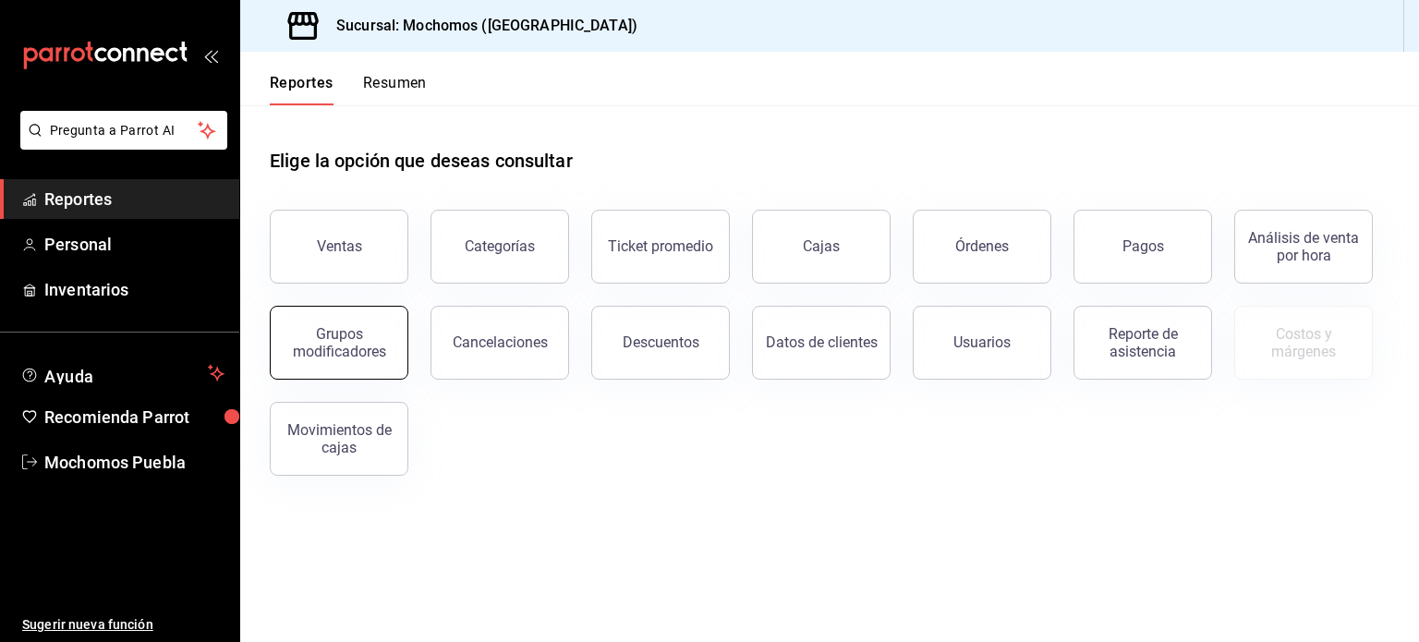
click at [351, 345] on div "Grupos modificadores" at bounding box center [339, 342] width 115 height 35
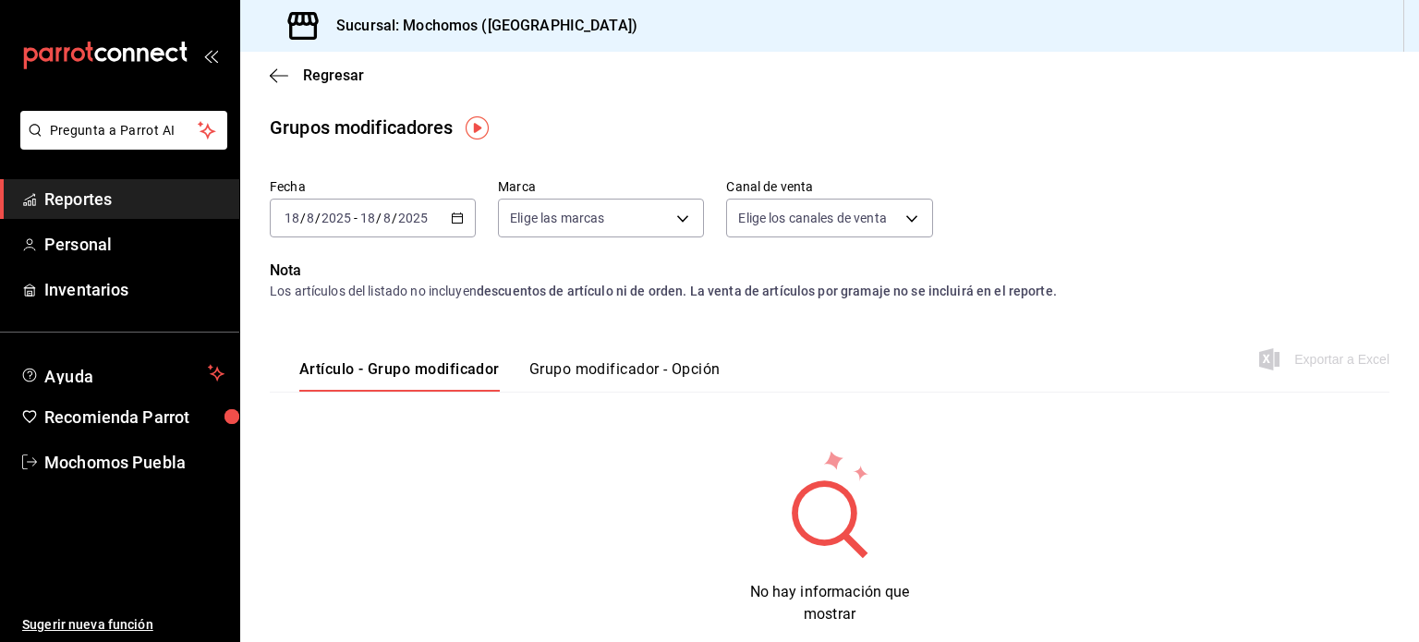
click at [446, 226] on div "[DATE] [DATE] - [DATE] [DATE]" at bounding box center [373, 218] width 206 height 39
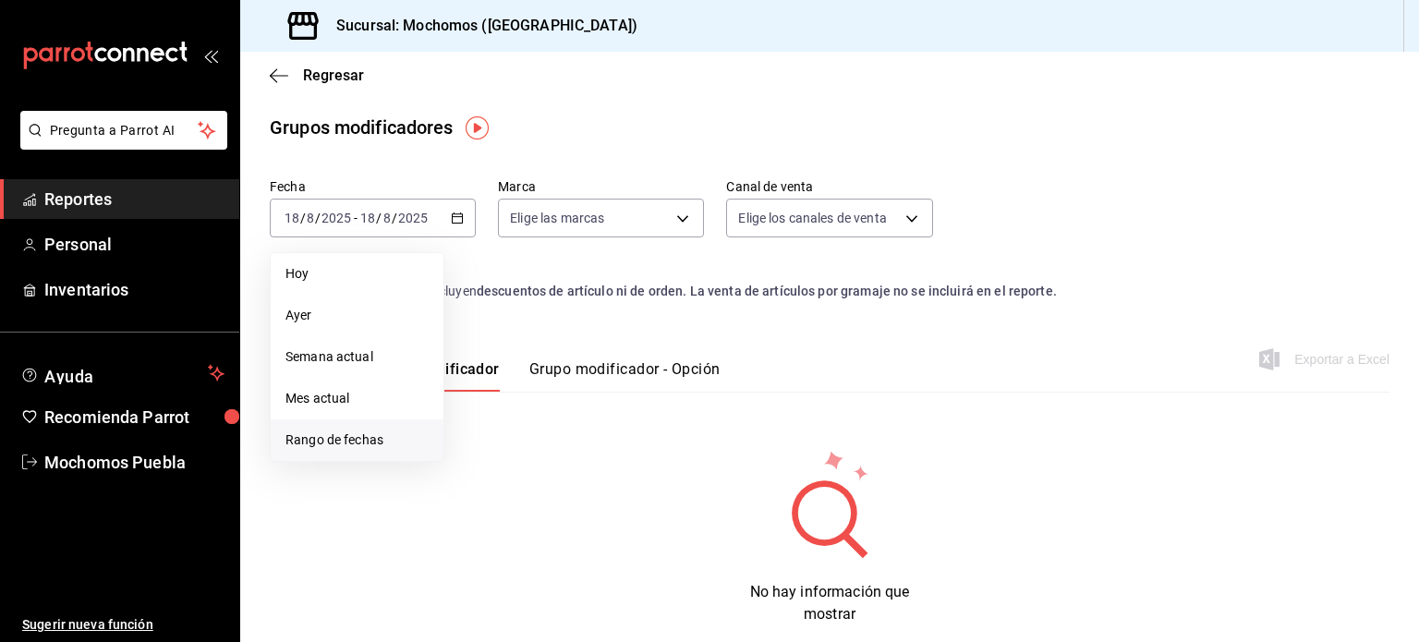
click at [376, 439] on span "Rango de fechas" at bounding box center [356, 439] width 143 height 19
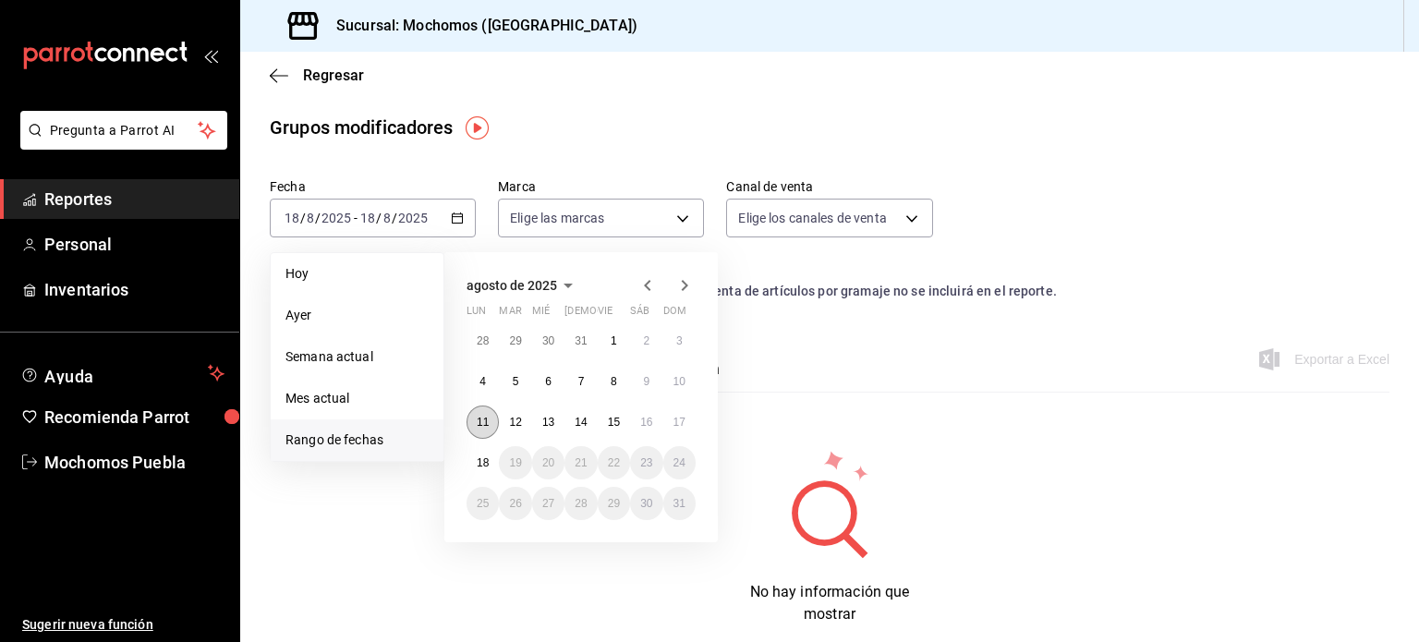
click at [484, 417] on abbr "11" at bounding box center [483, 422] width 12 height 13
click at [479, 479] on div "28 29 30 31 1 2 3 4 5 6 7 8 9 10 11 12 13 14 15 16 17 18 19 20 21 22 23 24 25 2…" at bounding box center [580, 422] width 229 height 196
click at [480, 467] on abbr "18" at bounding box center [483, 462] width 12 height 13
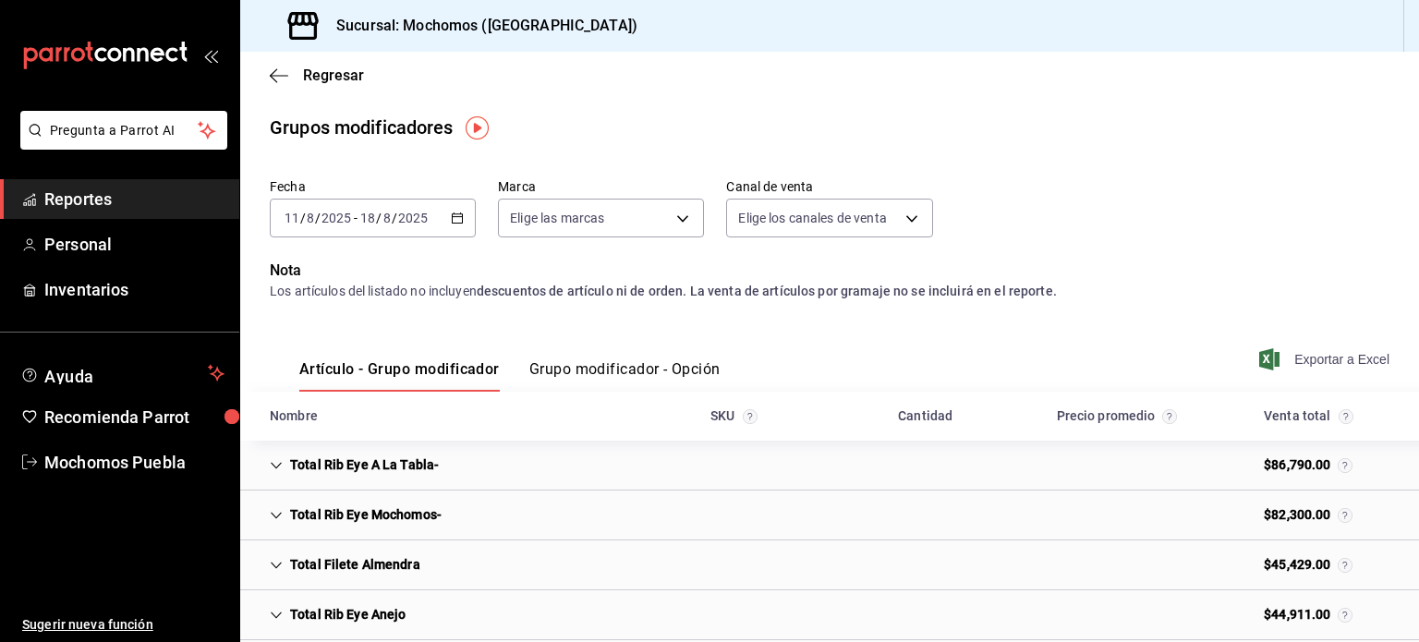
click at [1266, 364] on span "Exportar a Excel" at bounding box center [1326, 359] width 127 height 22
